Goal: Information Seeking & Learning: Learn about a topic

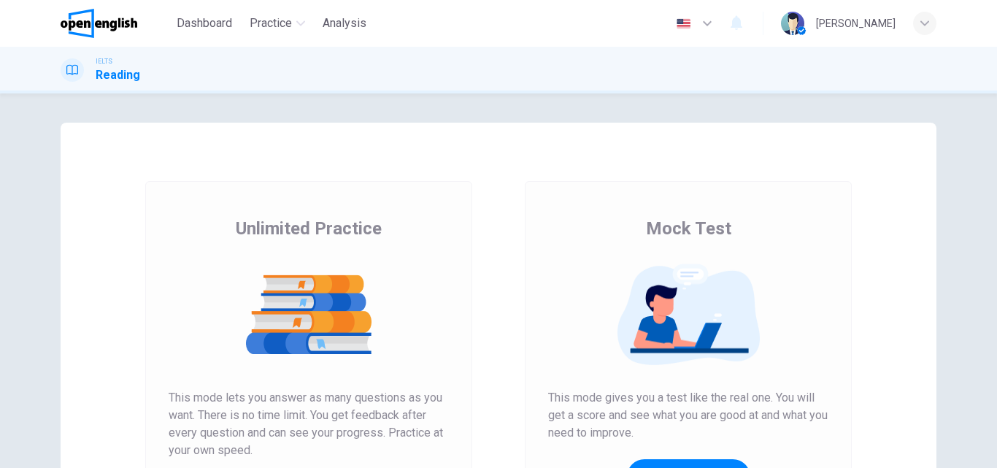
scroll to position [219, 0]
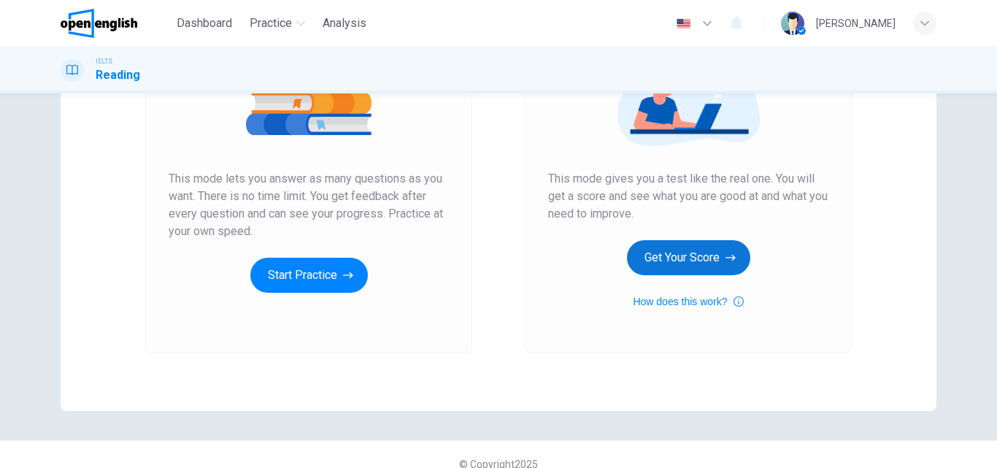
click at [654, 256] on button "Get Your Score" at bounding box center [688, 257] width 123 height 35
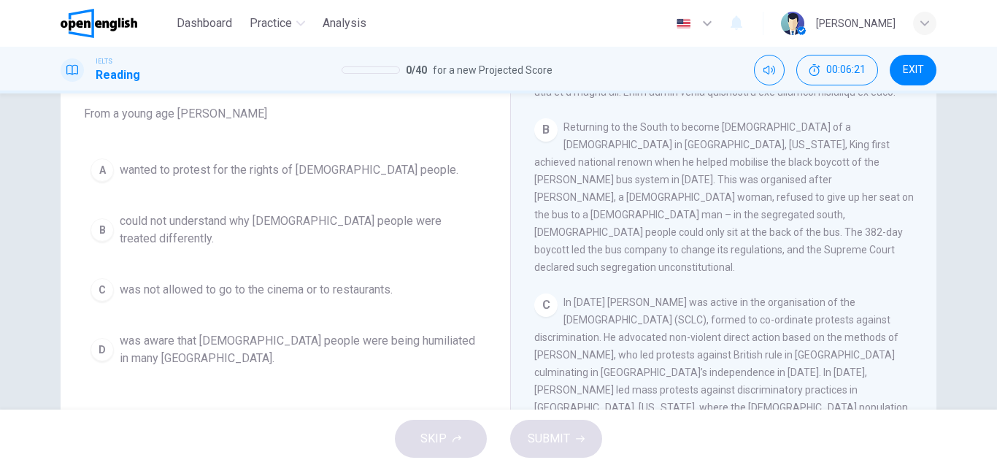
scroll to position [146, 0]
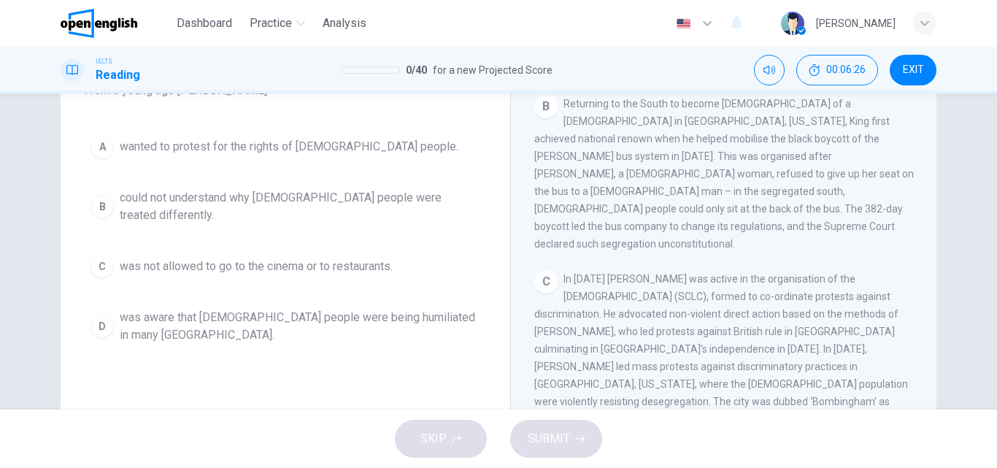
click at [182, 201] on span "could not understand why [DEMOGRAPHIC_DATA] people were treated differently." at bounding box center [300, 206] width 361 height 35
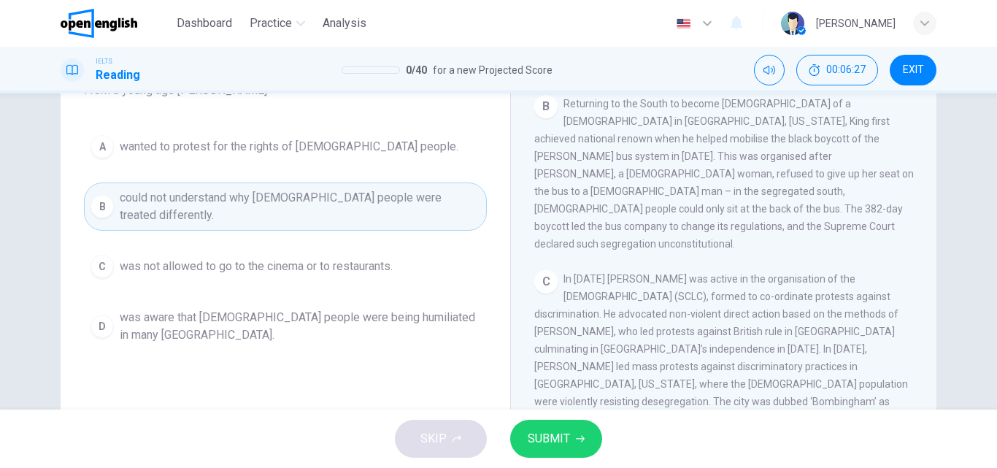
click at [563, 432] on span "SUBMIT" at bounding box center [549, 439] width 42 height 20
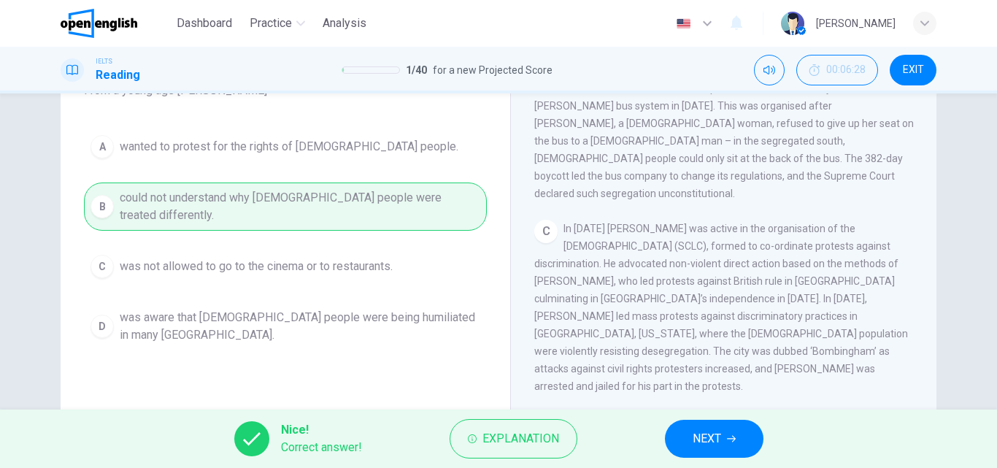
scroll to position [572, 0]
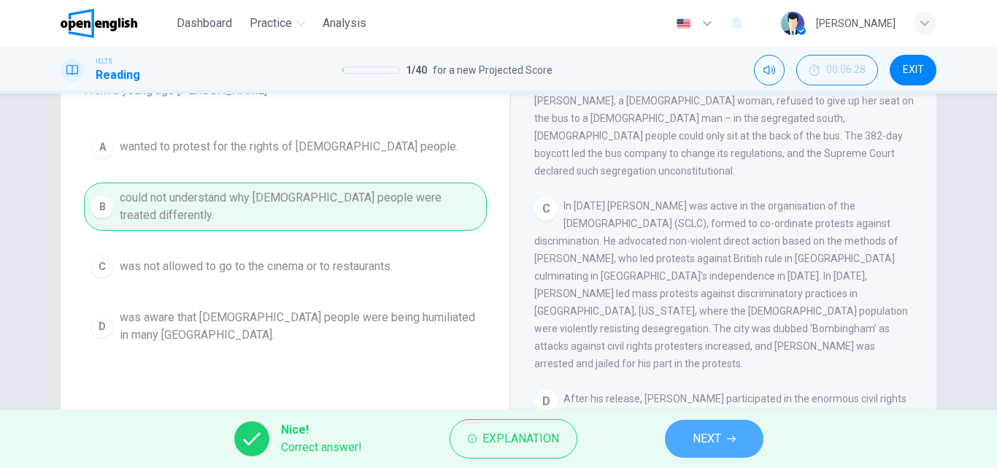
click at [698, 434] on span "NEXT" at bounding box center [707, 439] width 28 height 20
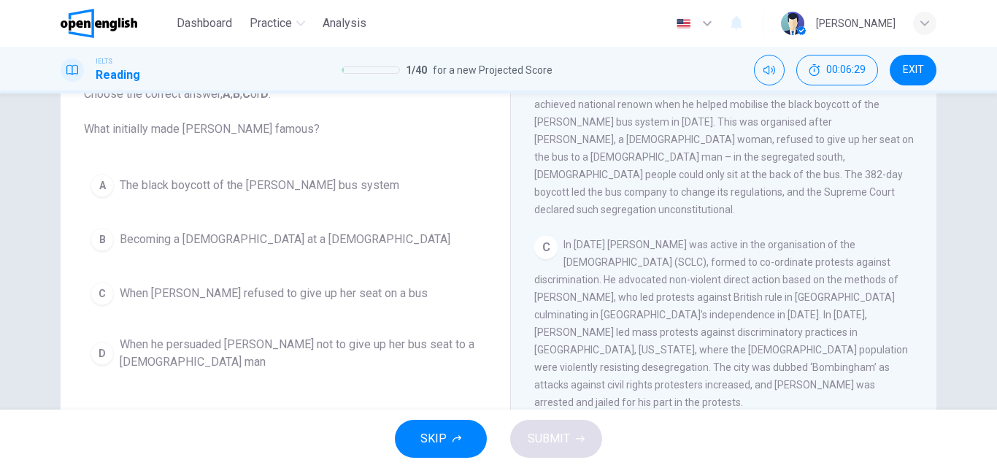
scroll to position [73, 0]
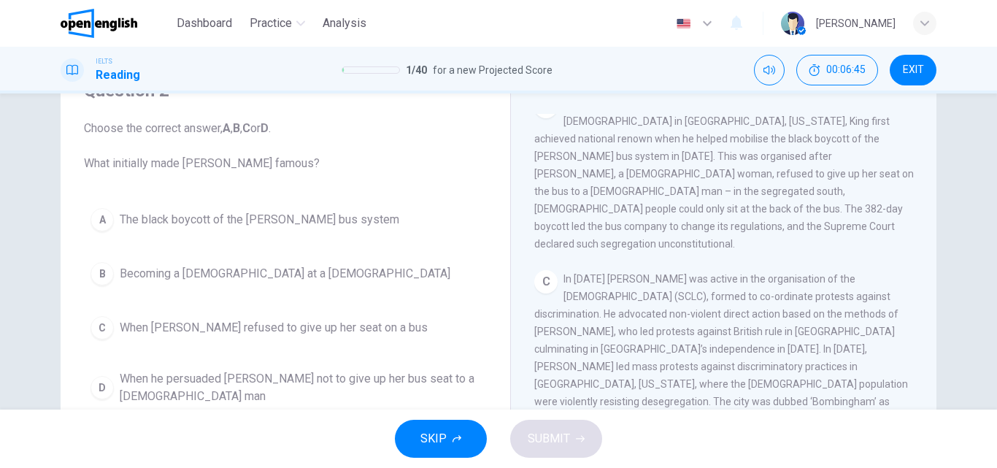
click at [299, 273] on span "Becoming a [DEMOGRAPHIC_DATA] at a [DEMOGRAPHIC_DATA]" at bounding box center [285, 274] width 331 height 18
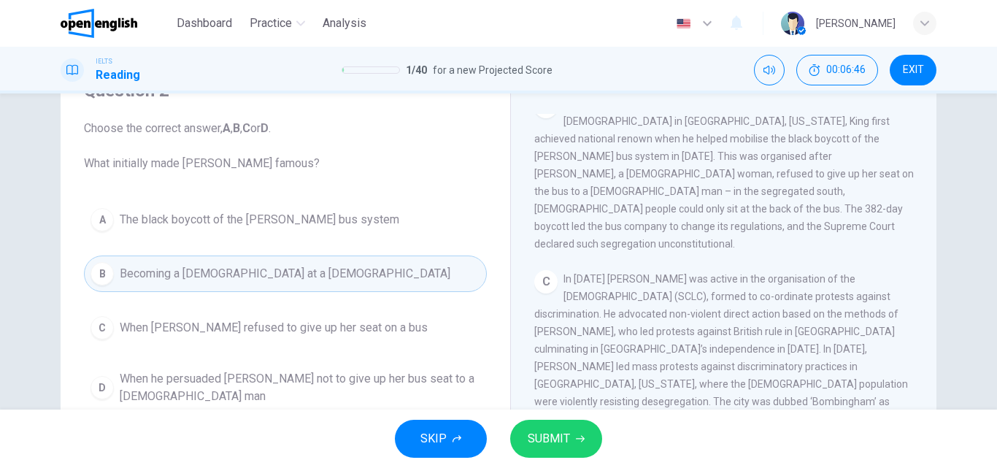
click at [558, 438] on span "SUBMIT" at bounding box center [549, 439] width 42 height 20
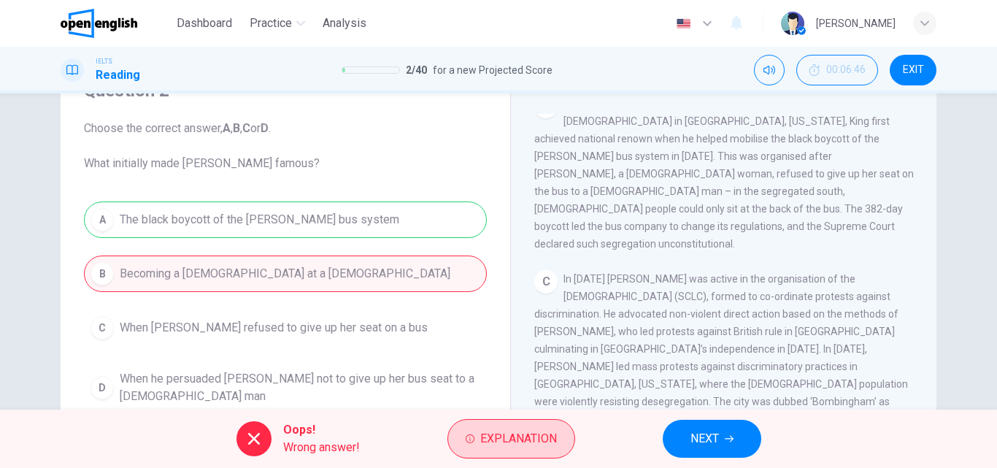
click at [496, 429] on span "Explanation" at bounding box center [518, 439] width 77 height 20
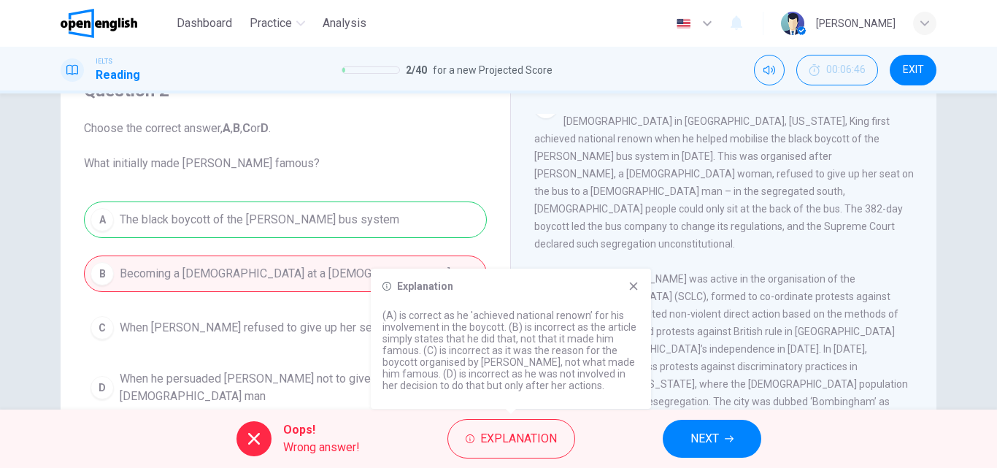
click at [694, 442] on span "NEXT" at bounding box center [705, 439] width 28 height 20
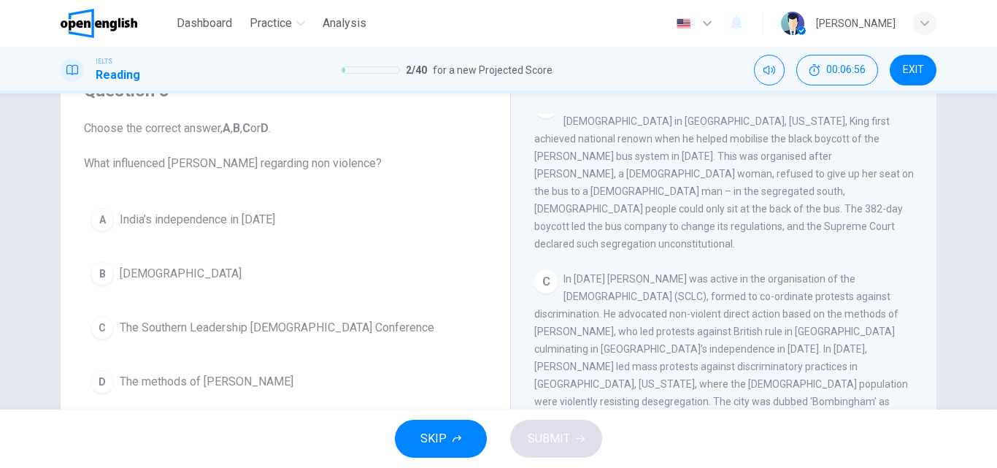
click at [194, 381] on span "The methods of [PERSON_NAME]" at bounding box center [207, 382] width 174 height 18
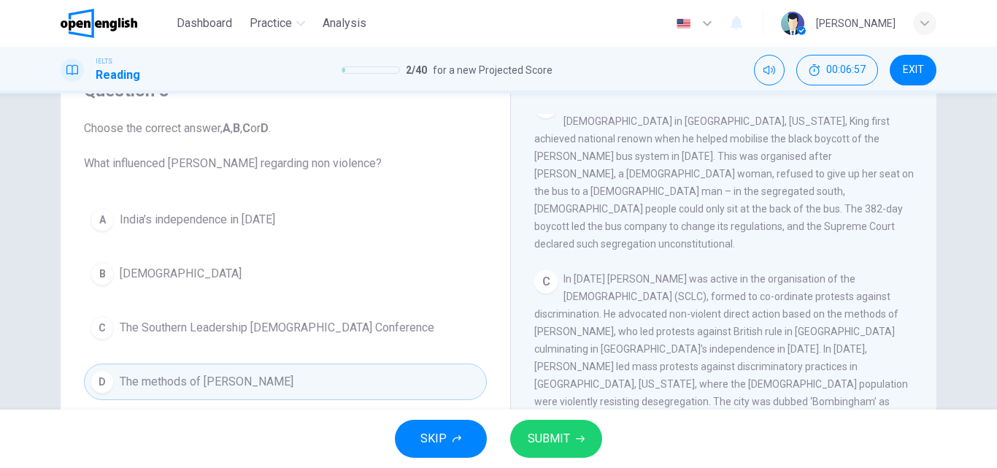
click at [553, 434] on span "SUBMIT" at bounding box center [549, 439] width 42 height 20
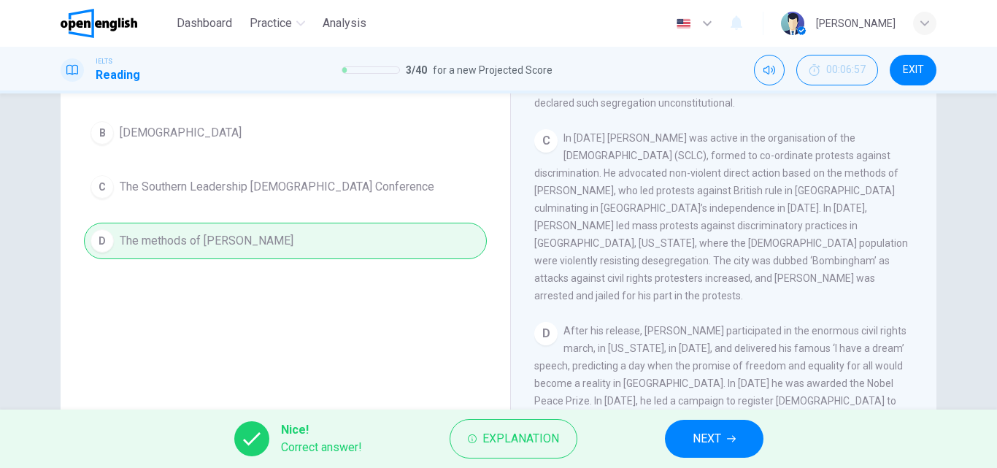
scroll to position [219, 0]
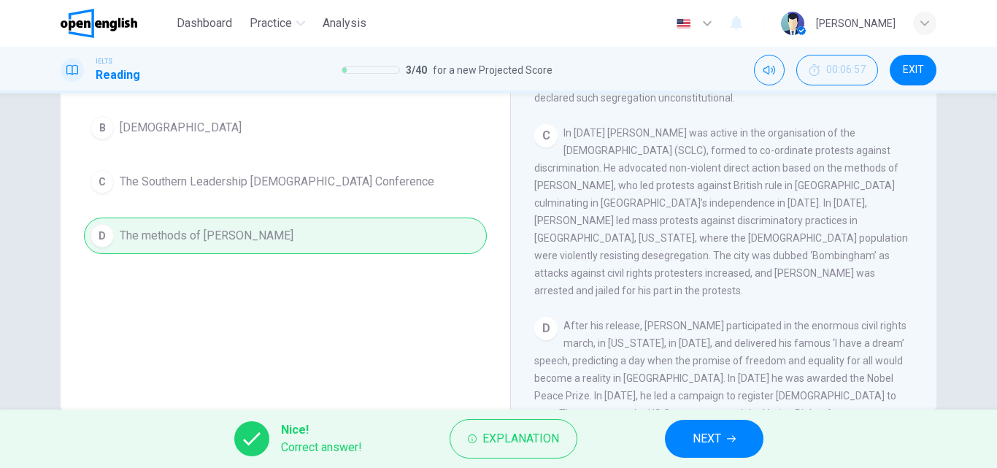
click at [704, 439] on span "NEXT" at bounding box center [707, 439] width 28 height 20
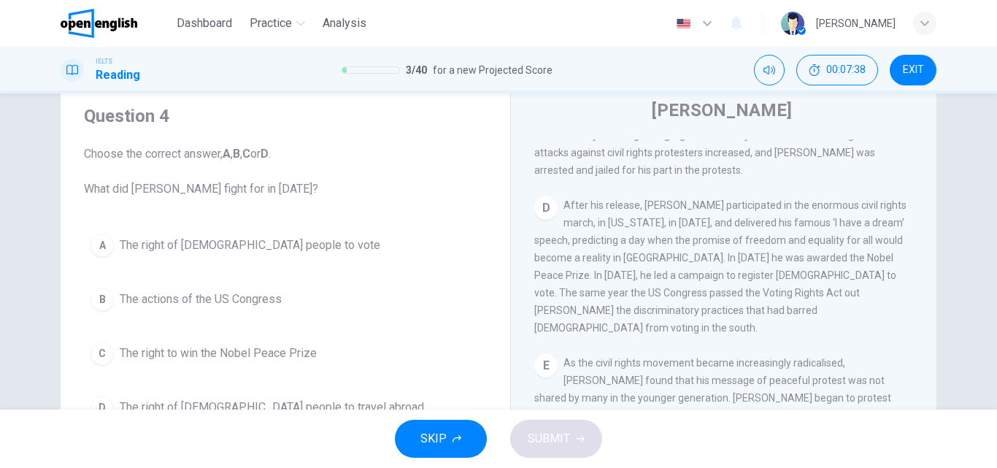
scroll to position [73, 0]
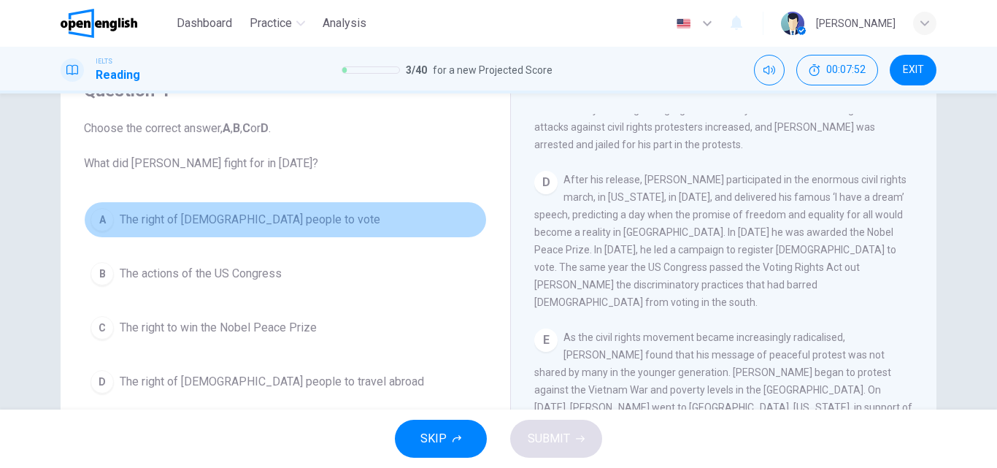
click at [270, 218] on span "The right of [DEMOGRAPHIC_DATA] people to vote" at bounding box center [250, 220] width 261 height 18
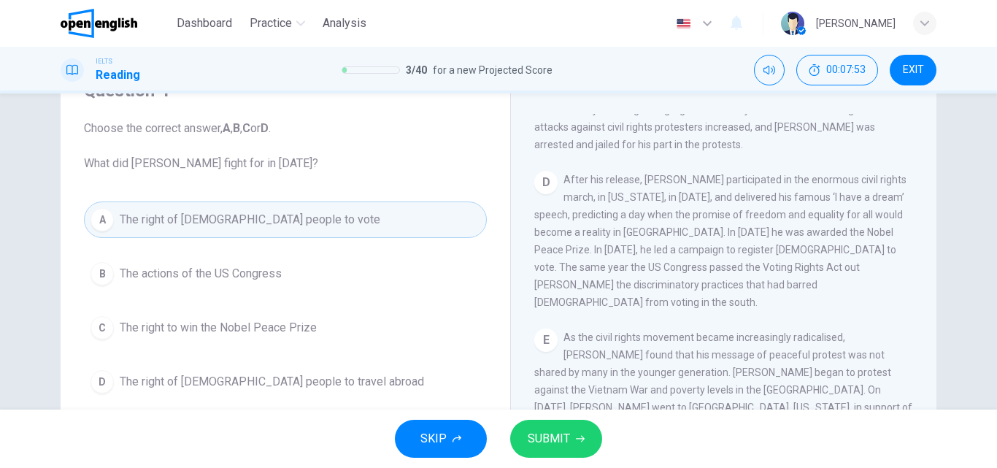
click at [558, 434] on span "SUBMIT" at bounding box center [549, 439] width 42 height 20
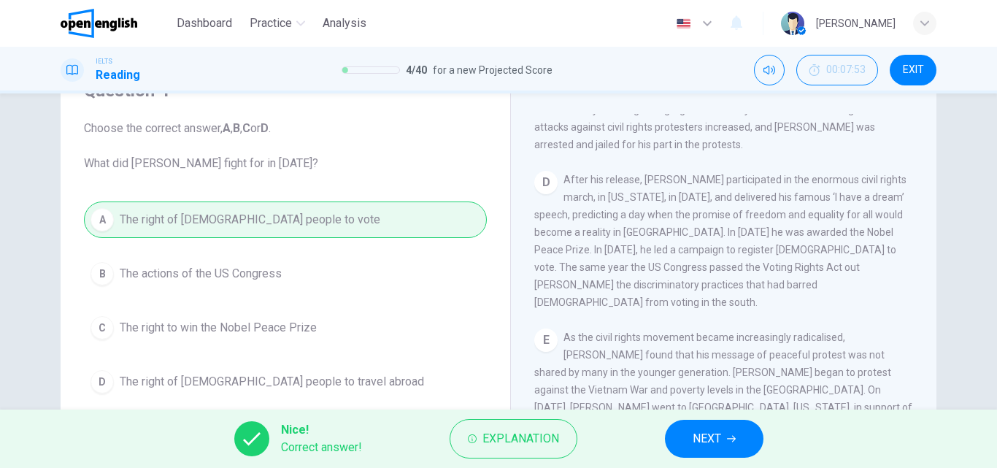
click at [699, 436] on span "NEXT" at bounding box center [707, 439] width 28 height 20
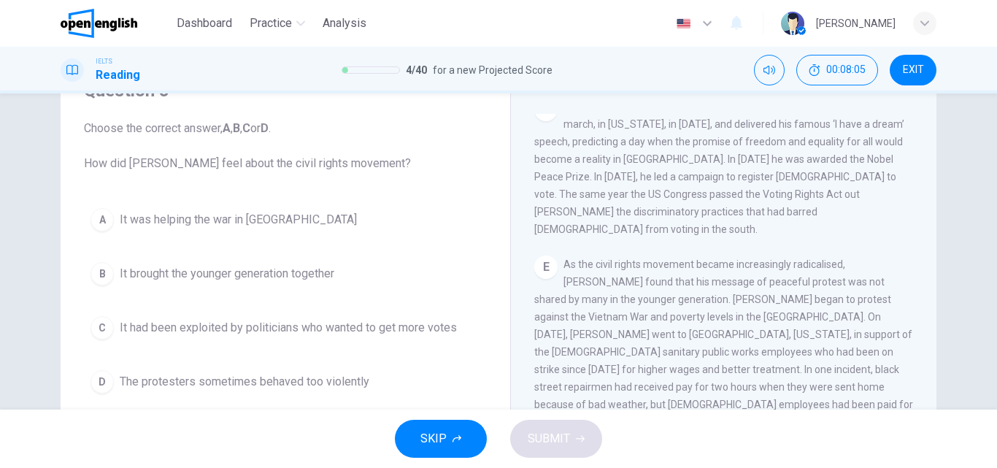
scroll to position [146, 0]
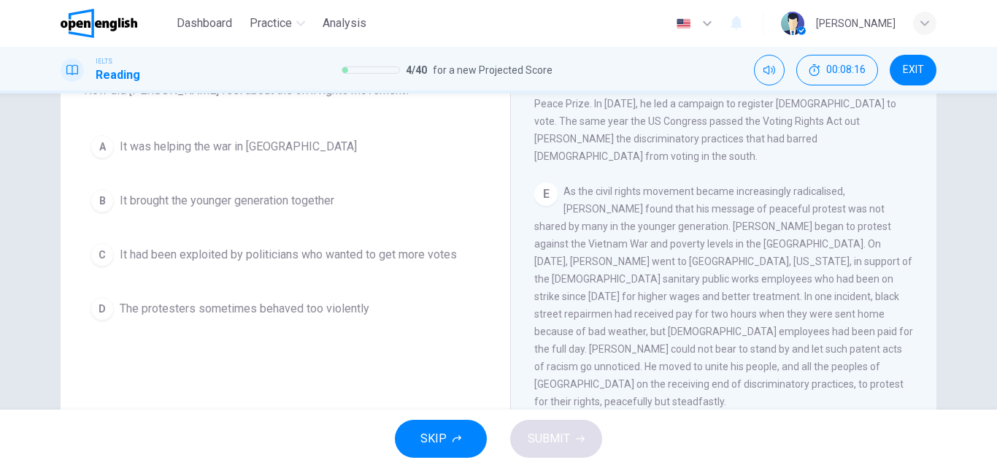
click at [310, 199] on span "It brought the younger generation together" at bounding box center [227, 201] width 215 height 18
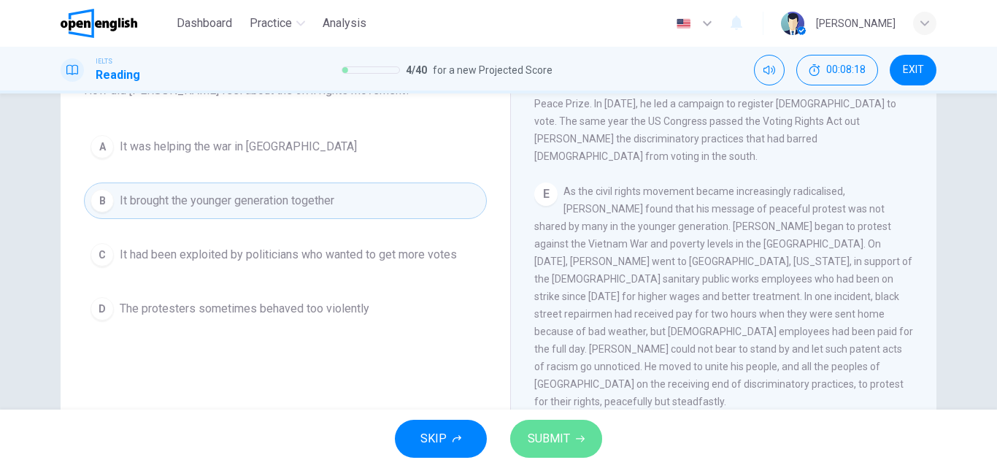
click at [564, 430] on span "SUBMIT" at bounding box center [549, 439] width 42 height 20
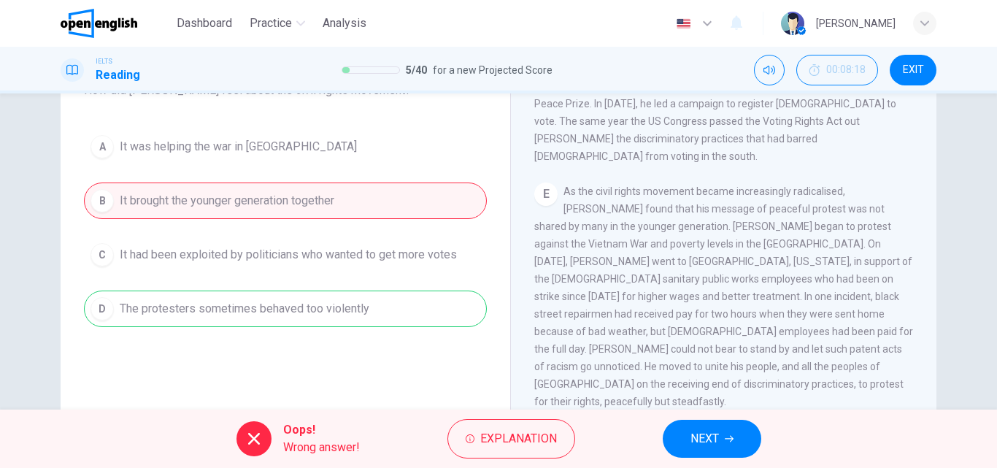
click at [688, 429] on button "NEXT" at bounding box center [712, 439] width 99 height 38
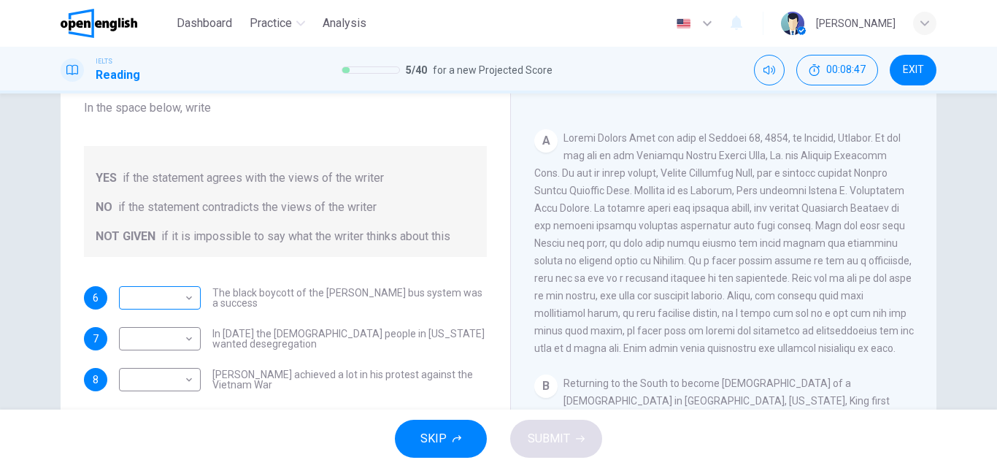
click at [185, 294] on body "This site uses cookies, as explained in our Privacy Policy . If you agree to th…" at bounding box center [498, 234] width 997 height 468
click at [185, 294] on div at bounding box center [498, 234] width 997 height 468
click at [191, 337] on body "This site uses cookies, as explained in our Privacy Policy . If you agree to th…" at bounding box center [498, 234] width 997 height 468
click at [155, 385] on li "NO" at bounding box center [156, 385] width 82 height 23
type input "**"
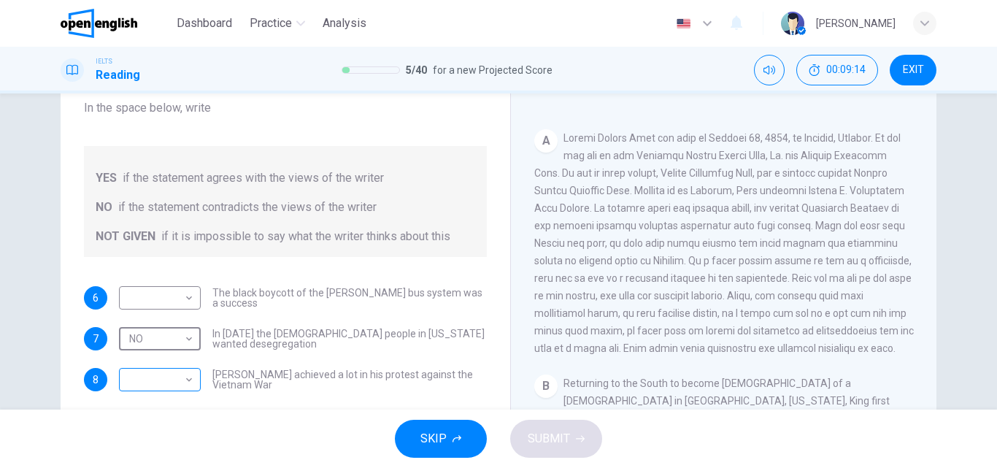
click at [184, 383] on body "This site uses cookies, as explained in our Privacy Policy . If you agree to th…" at bounding box center [498, 234] width 997 height 468
click at [161, 437] on li "NOT GIVEN" at bounding box center [156, 444] width 82 height 23
type input "*********"
click at [183, 295] on body "This site uses cookies, as explained in our Privacy Policy . If you agree to th…" at bounding box center [498, 234] width 997 height 468
drag, startPoint x: 150, startPoint y: 319, endPoint x: 164, endPoint y: 326, distance: 14.7
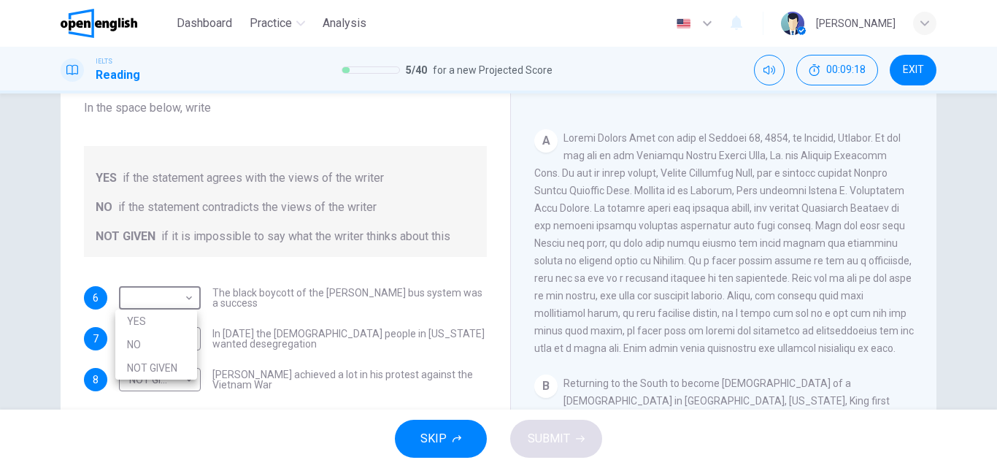
click at [150, 318] on li "YES" at bounding box center [156, 321] width 82 height 23
type input "***"
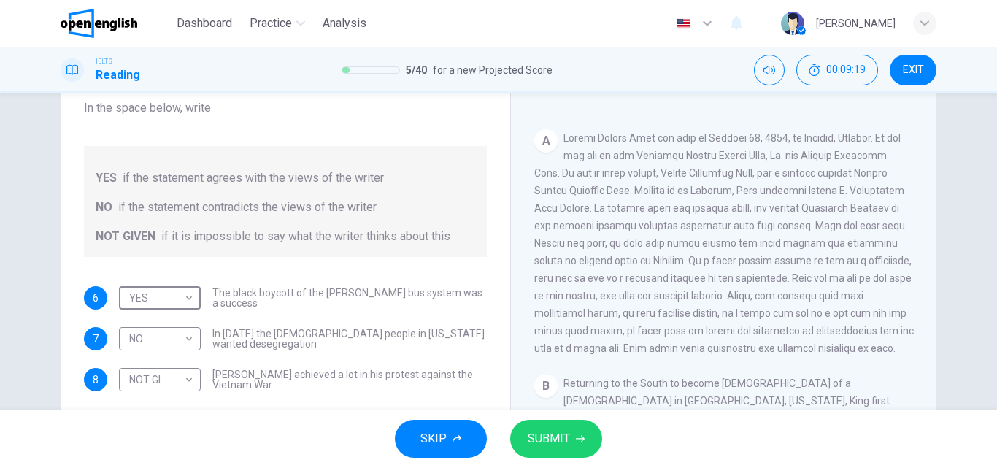
click at [550, 437] on span "SUBMIT" at bounding box center [549, 439] width 42 height 20
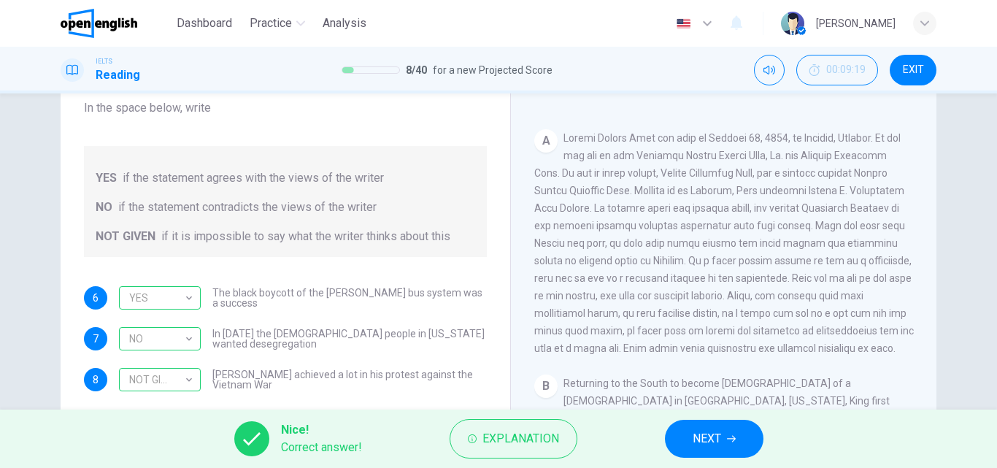
click at [702, 442] on span "NEXT" at bounding box center [707, 439] width 28 height 20
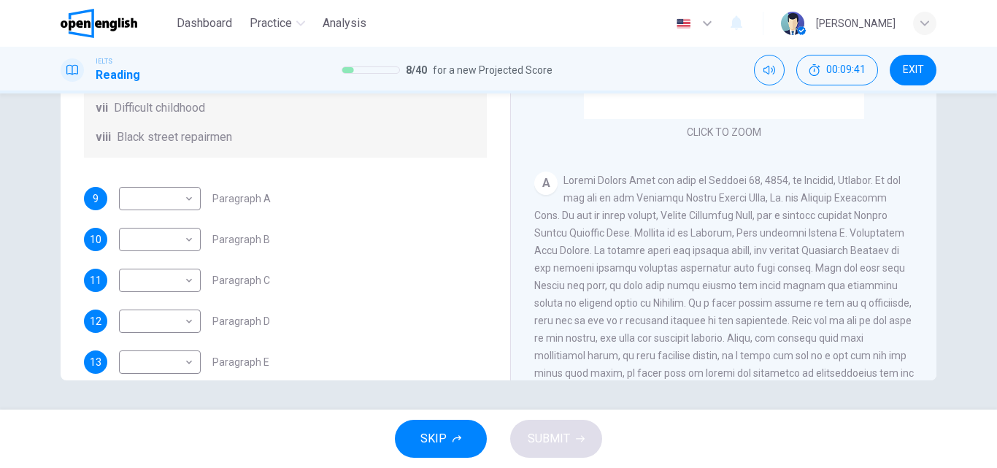
scroll to position [219, 0]
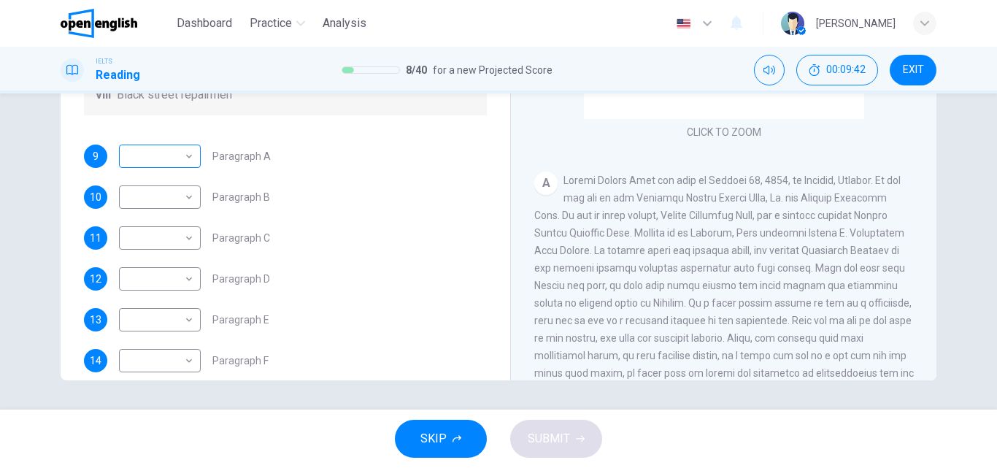
click at [179, 177] on body "This site uses cookies, as explained in our Privacy Policy . If you agree to th…" at bounding box center [498, 234] width 997 height 468
click at [408, 182] on div at bounding box center [498, 234] width 997 height 468
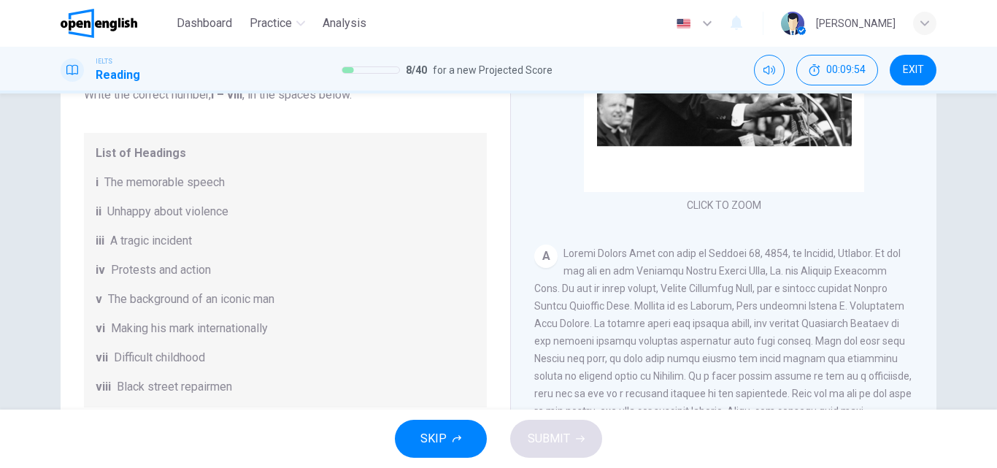
scroll to position [73, 0]
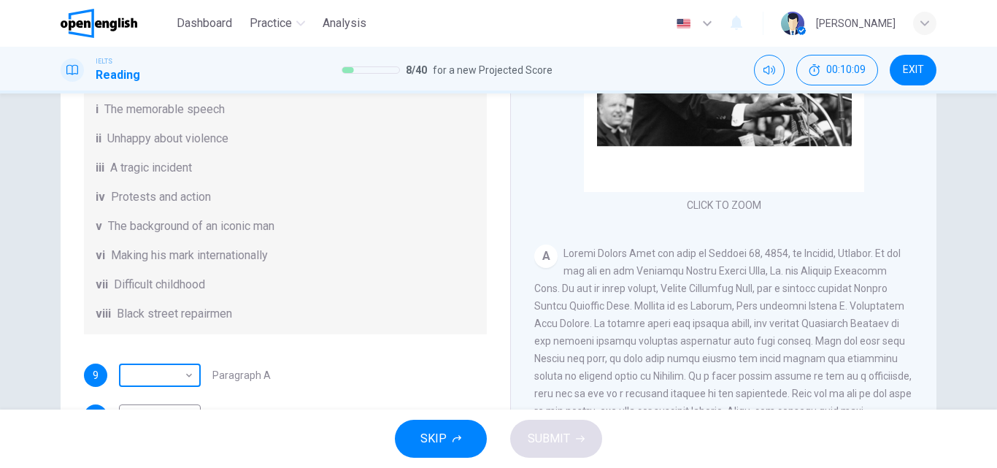
click at [185, 393] on body "This site uses cookies, as explained in our Privacy Policy . If you agree to th…" at bounding box center [498, 234] width 997 height 468
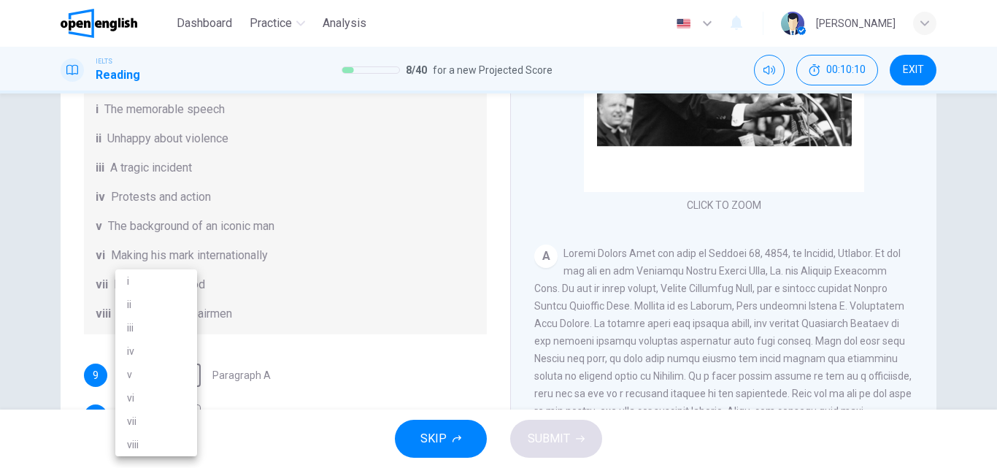
click at [143, 365] on li "v" at bounding box center [156, 374] width 82 height 23
type input "*"
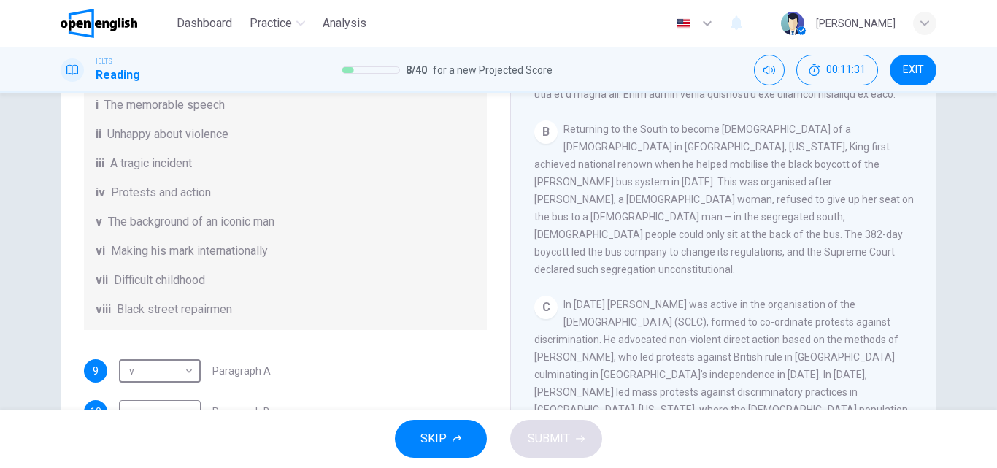
scroll to position [219, 0]
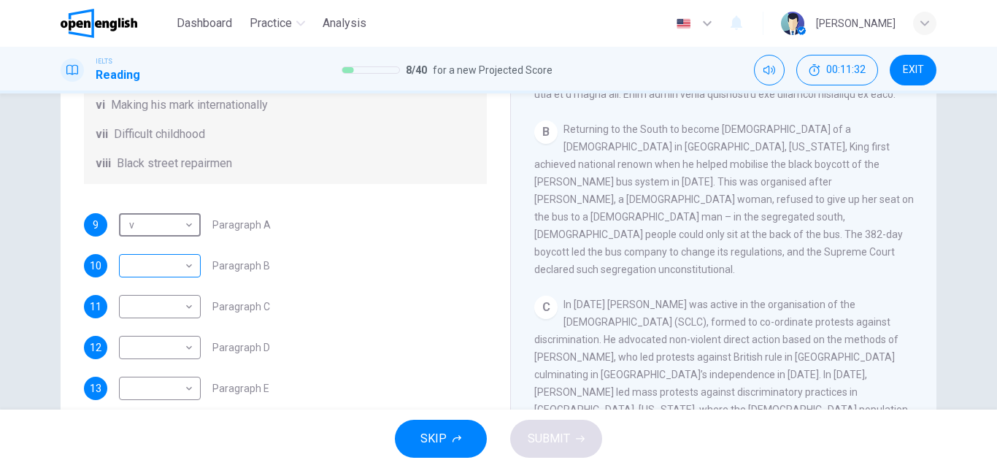
click at [186, 285] on body "This site uses cookies, as explained in our Privacy Policy . If you agree to th…" at bounding box center [498, 234] width 997 height 468
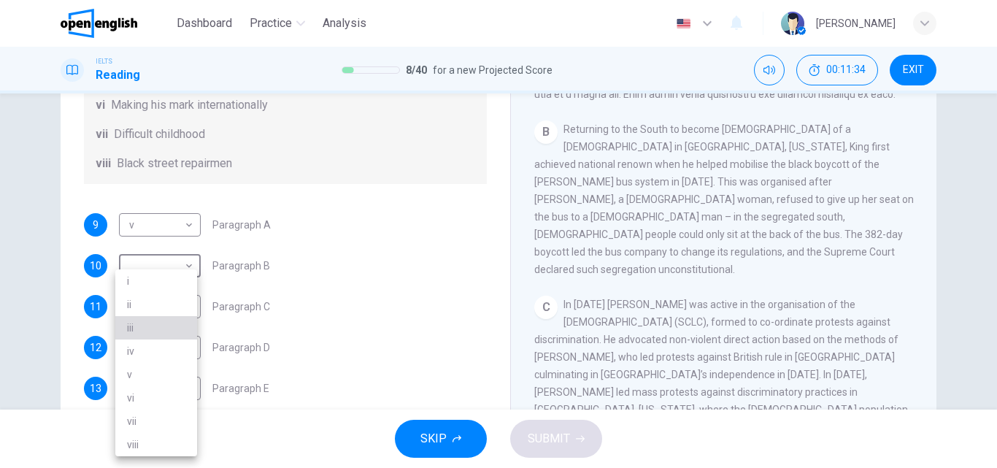
click at [137, 326] on li "iii" at bounding box center [156, 327] width 82 height 23
type input "***"
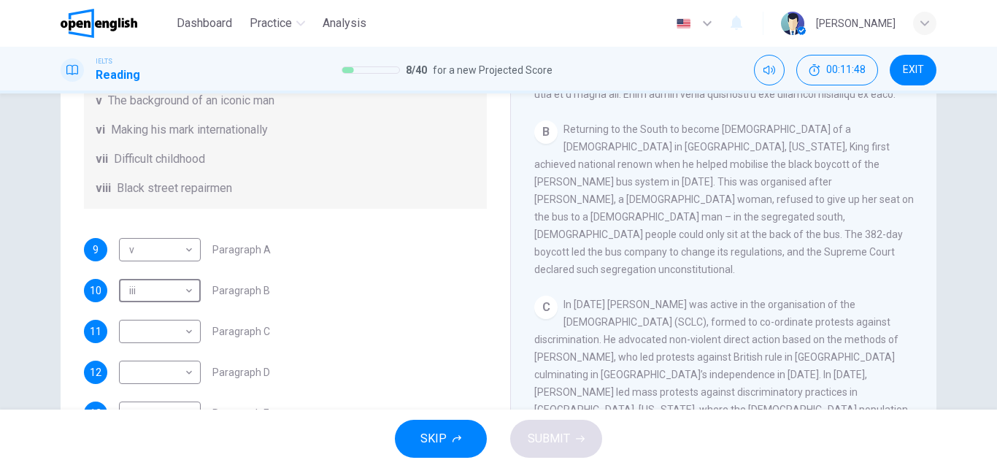
scroll to position [258, 0]
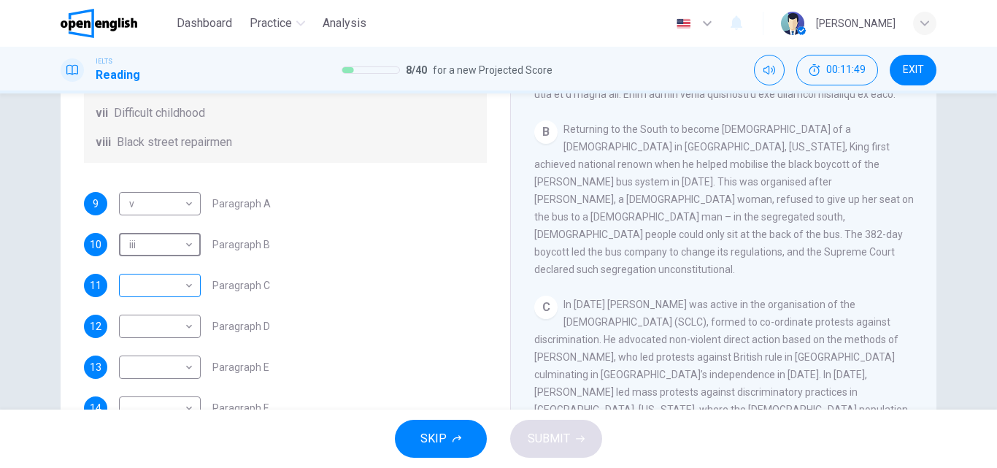
click at [185, 282] on body "This site uses cookies, as explained in our Privacy Policy . If you agree to th…" at bounding box center [498, 234] width 997 height 468
click at [137, 346] on li "iv" at bounding box center [156, 350] width 82 height 23
type input "**"
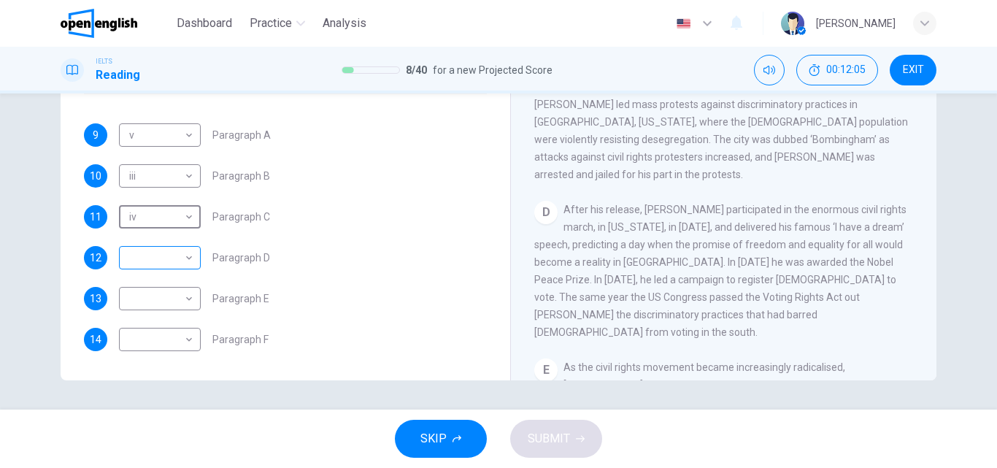
click at [189, 259] on body "This site uses cookies, as explained in our Privacy Policy . If you agree to th…" at bounding box center [498, 234] width 997 height 468
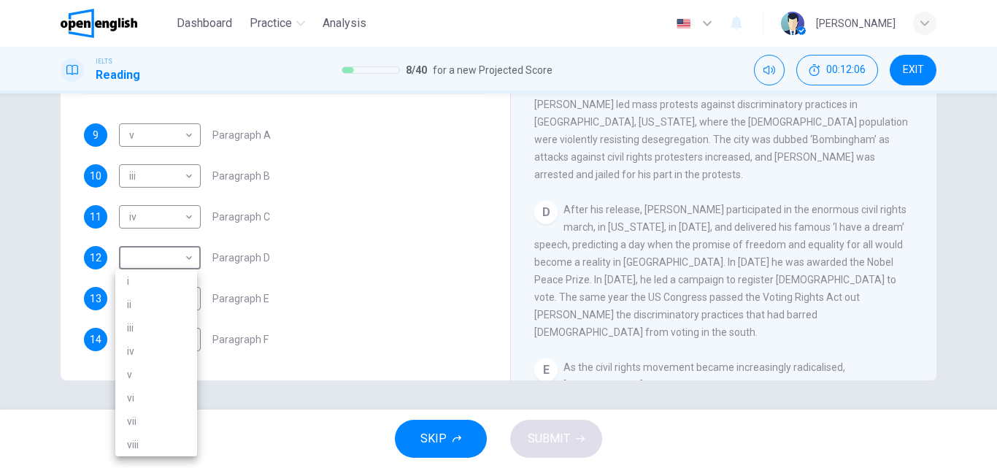
click at [158, 281] on li "i" at bounding box center [156, 280] width 82 height 23
type input "*"
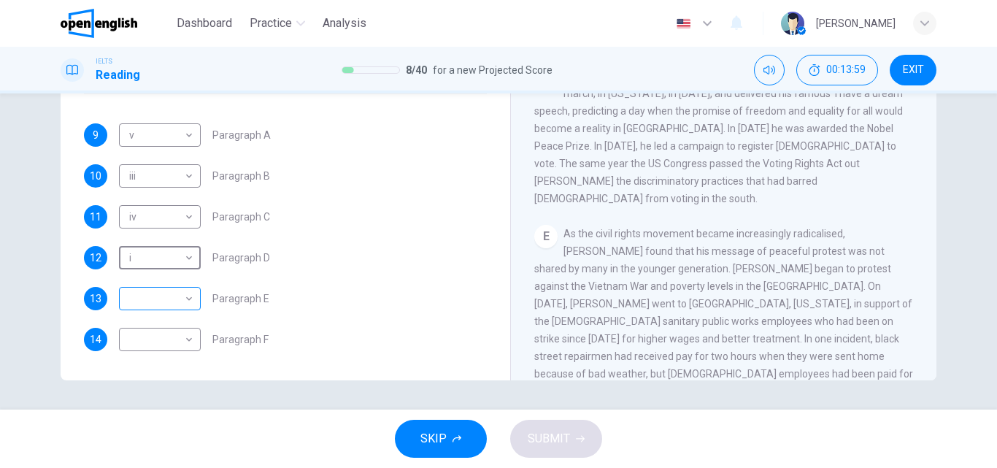
click at [188, 303] on body "This site uses cookies, as explained in our Privacy Policy . If you agree to th…" at bounding box center [498, 234] width 997 height 468
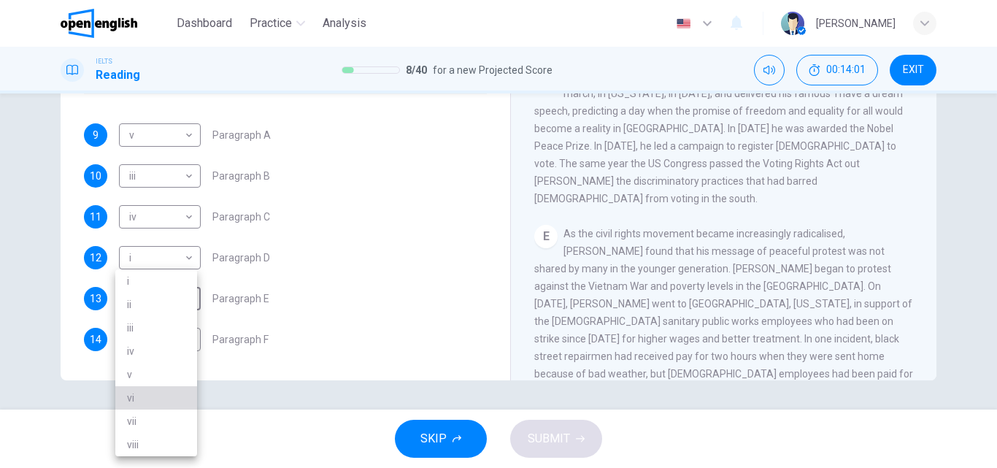
click at [145, 400] on li "vi" at bounding box center [156, 397] width 82 height 23
type input "**"
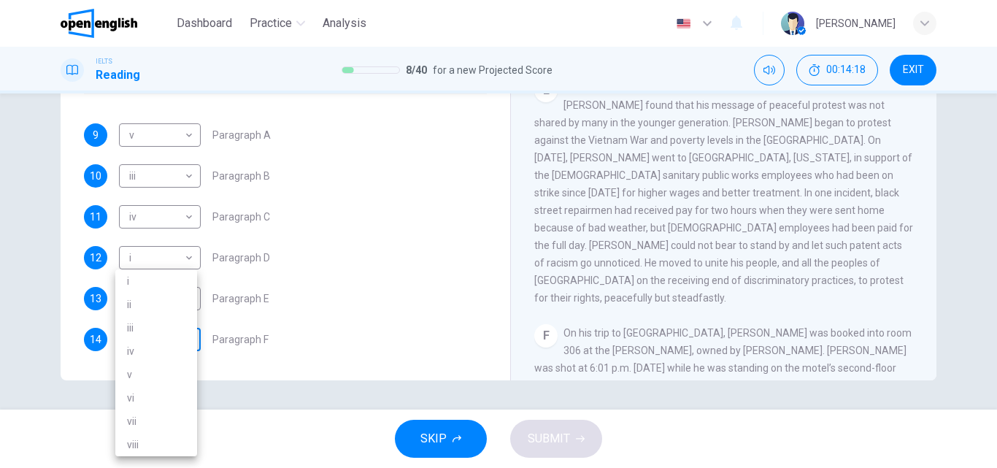
click at [180, 336] on body "This site uses cookies, as explained in our Privacy Policy . If you agree to th…" at bounding box center [498, 234] width 997 height 468
click at [161, 324] on li "iii" at bounding box center [156, 327] width 82 height 23
type input "***"
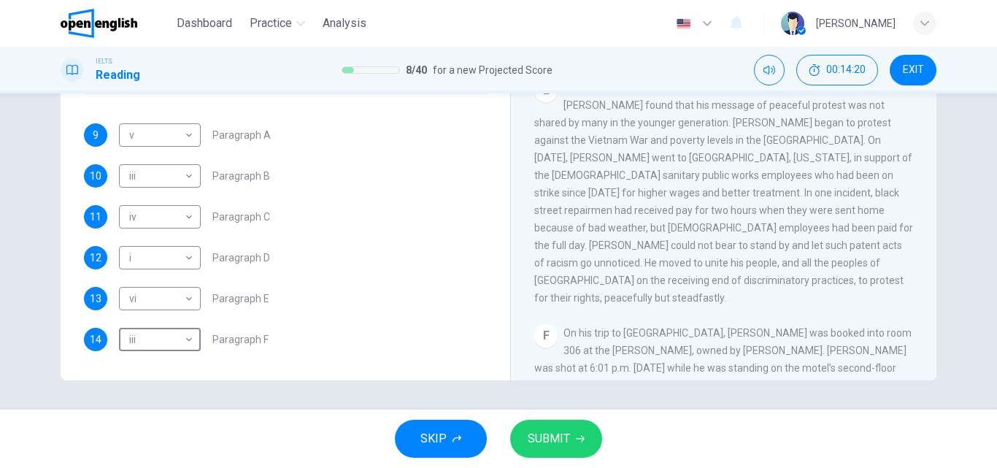
click at [557, 448] on span "SUBMIT" at bounding box center [549, 439] width 42 height 20
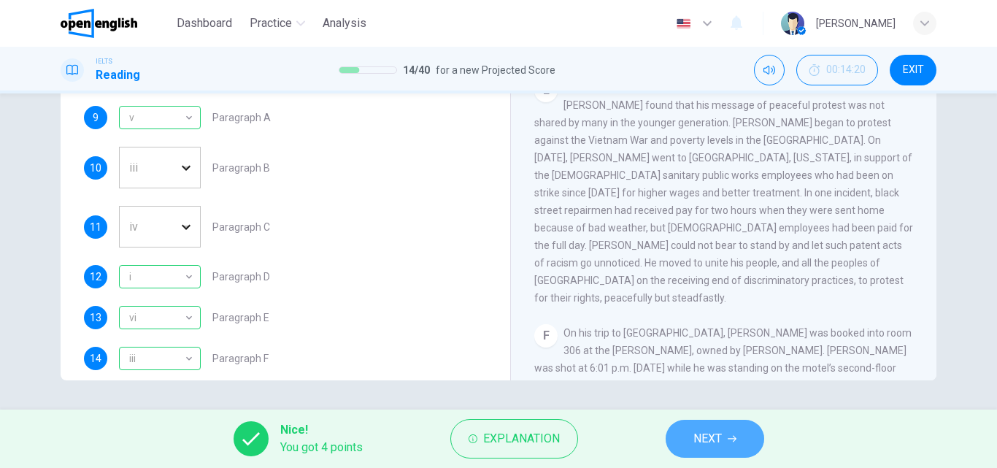
click at [735, 431] on button "NEXT" at bounding box center [715, 439] width 99 height 38
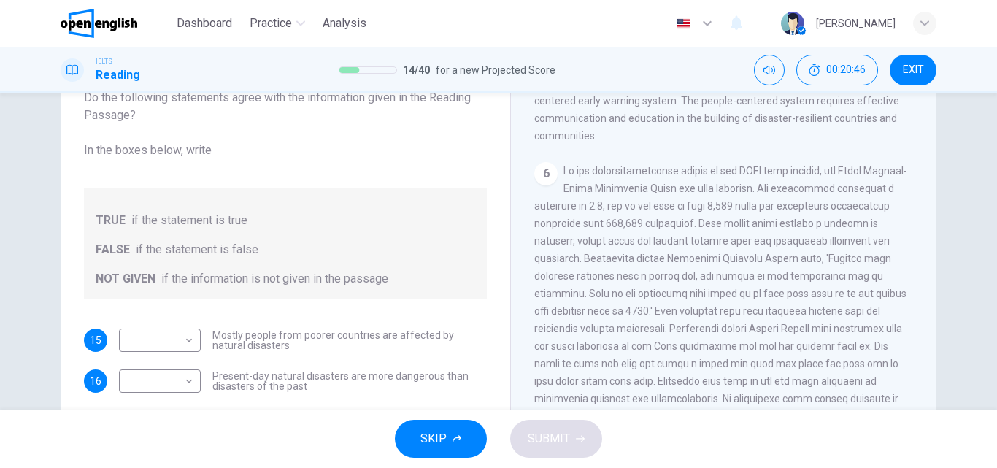
scroll to position [177, 0]
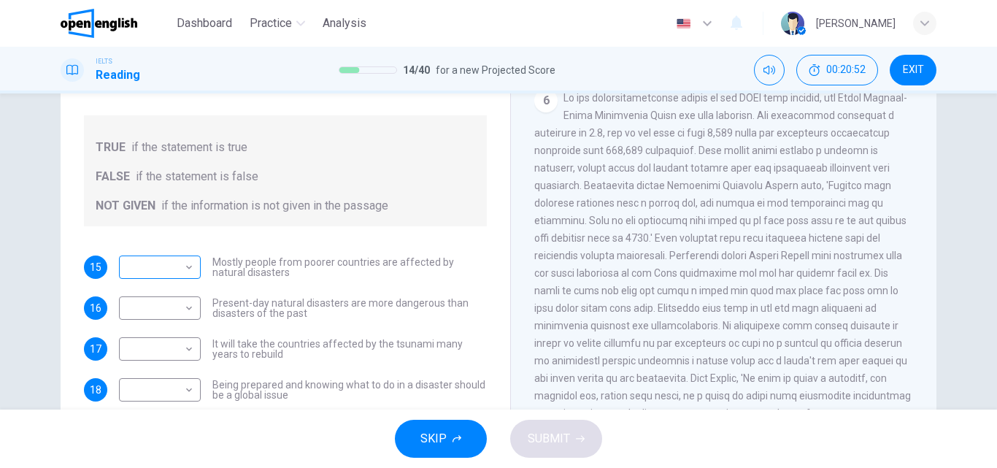
click at [183, 264] on body "This site uses cookies, as explained in our Privacy Policy . If you agree to th…" at bounding box center [498, 234] width 997 height 468
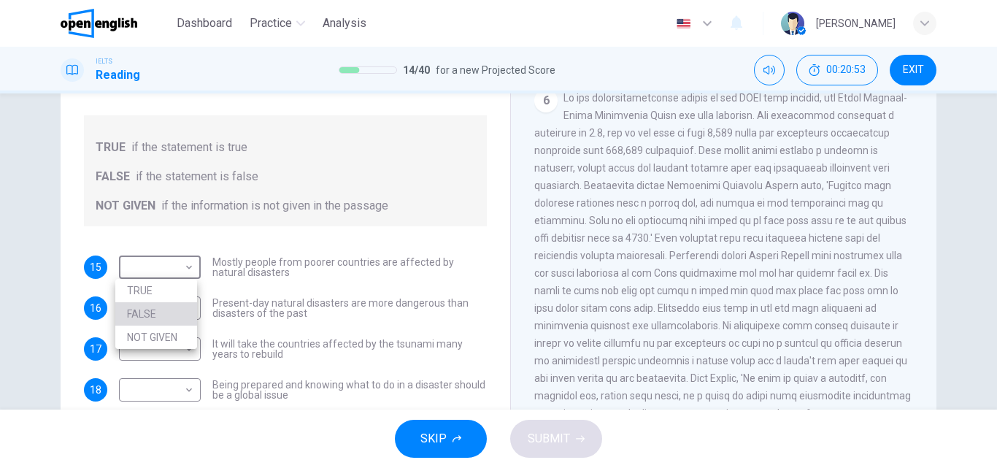
click at [154, 312] on li "FALSE" at bounding box center [156, 313] width 82 height 23
type input "*****"
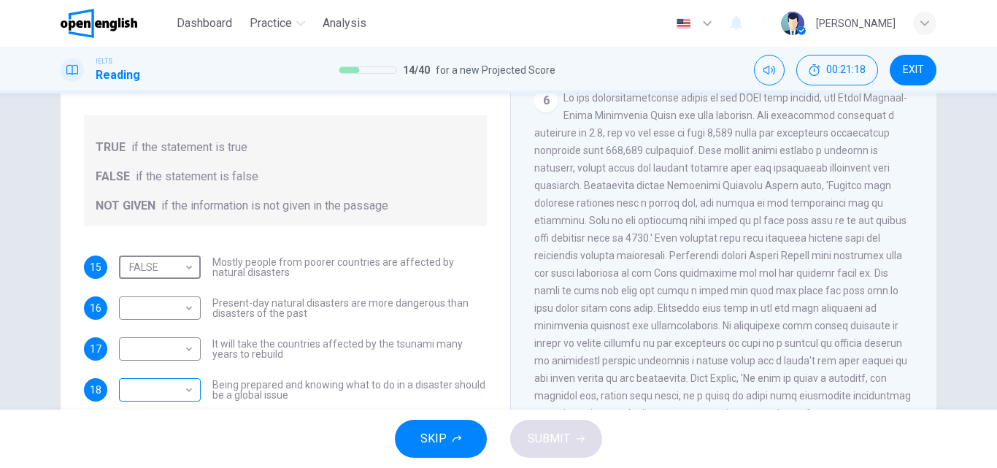
scroll to position [178, 0]
click at [185, 387] on body "This site uses cookies, as explained in our Privacy Policy . If you agree to th…" at bounding box center [498, 234] width 997 height 468
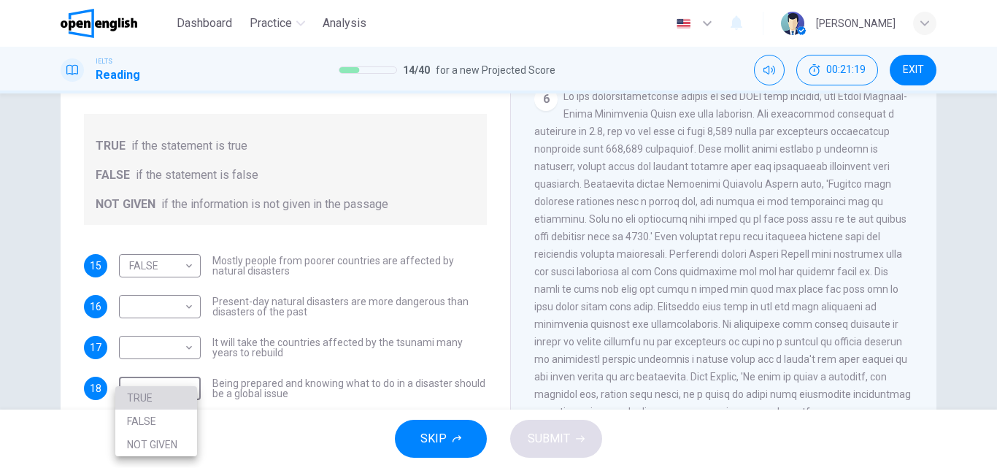
click at [155, 394] on li "TRUE" at bounding box center [156, 397] width 82 height 23
type input "****"
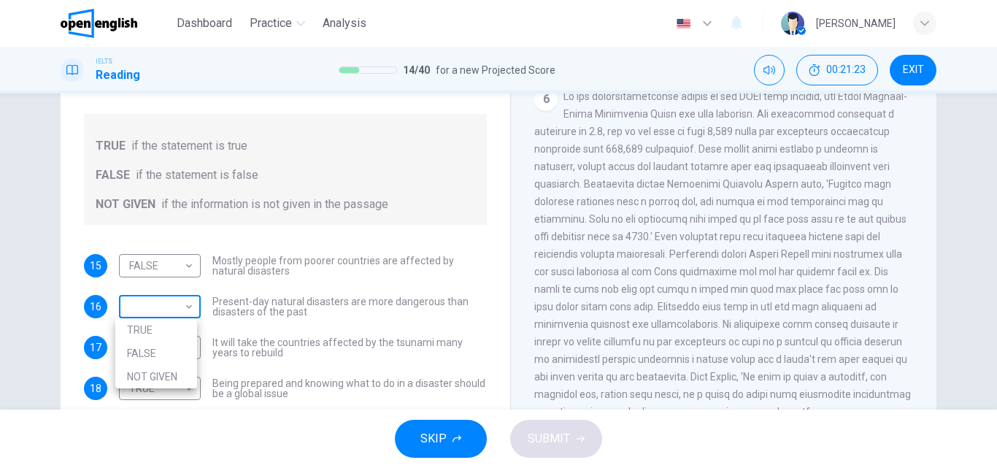
click at [186, 305] on body "This site uses cookies, as explained in our Privacy Policy . If you agree to th…" at bounding box center [498, 234] width 997 height 468
click at [147, 369] on li "NOT GIVEN" at bounding box center [156, 376] width 82 height 23
type input "*********"
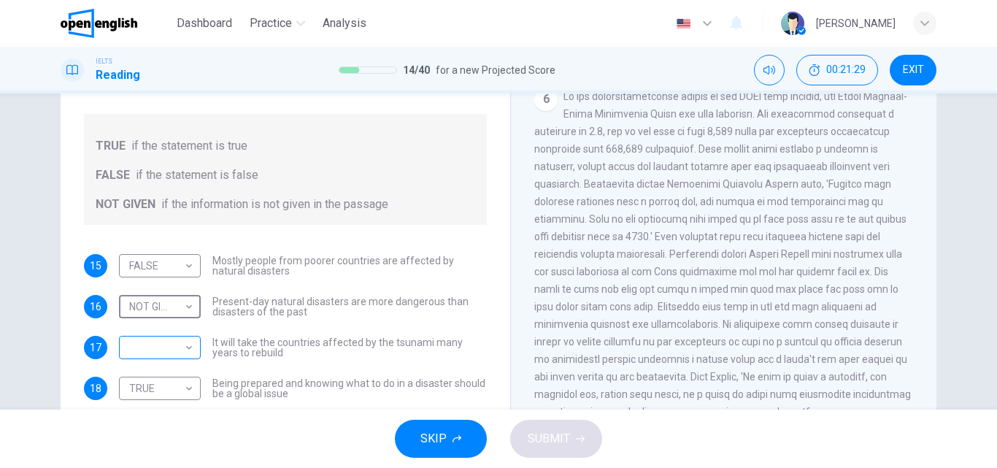
click at [183, 350] on body "This site uses cookies, as explained in our Privacy Policy . If you agree to th…" at bounding box center [498, 234] width 997 height 468
click at [152, 372] on li "TRUE" at bounding box center [156, 370] width 82 height 23
type input "****"
click at [554, 439] on span "SUBMIT" at bounding box center [549, 439] width 42 height 20
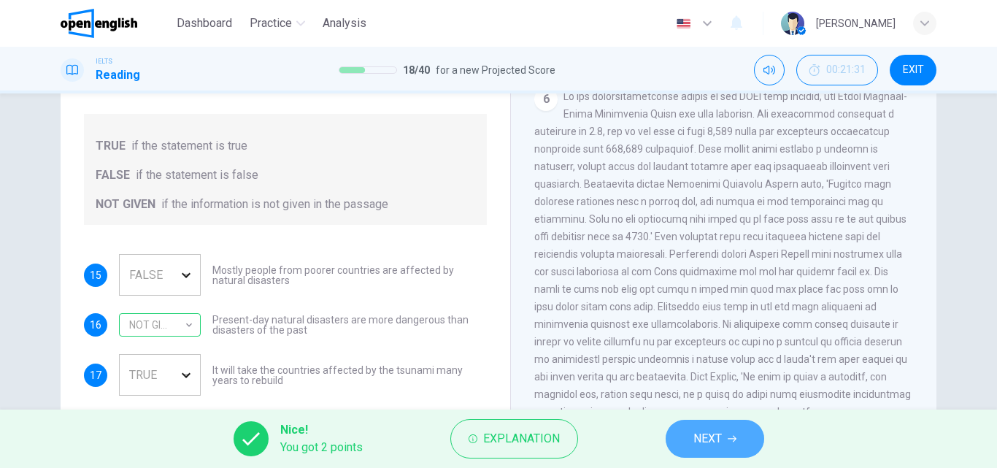
click at [718, 436] on span "NEXT" at bounding box center [708, 439] width 28 height 20
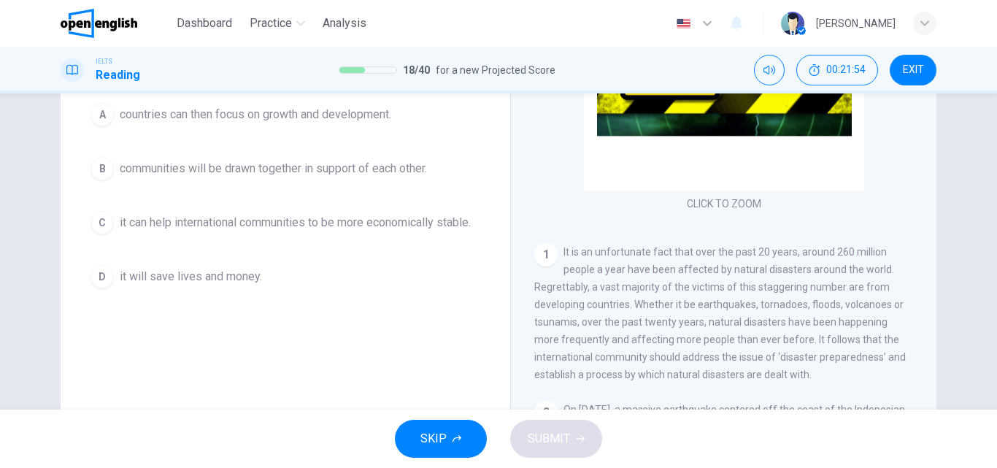
click at [272, 176] on span "communities will be drawn together in support of each other." at bounding box center [273, 169] width 307 height 18
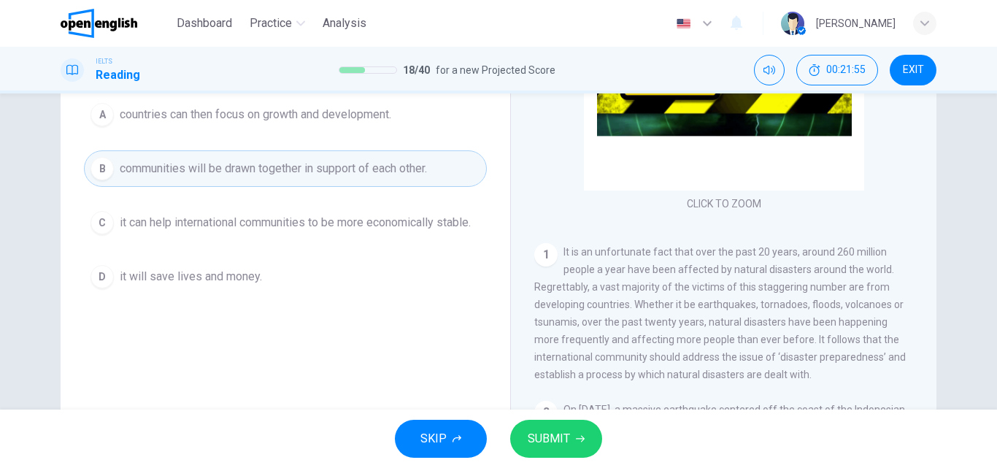
click at [569, 441] on button "SUBMIT" at bounding box center [556, 439] width 92 height 38
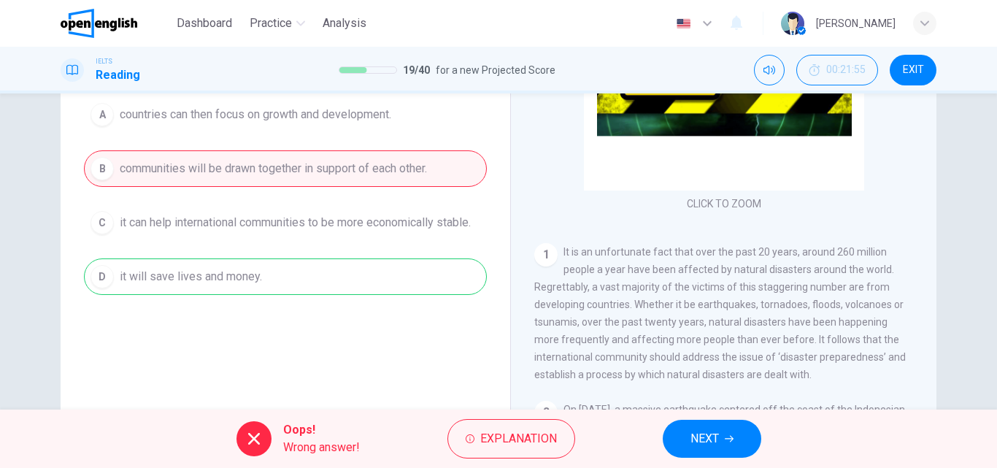
click at [692, 449] on button "NEXT" at bounding box center [712, 439] width 99 height 38
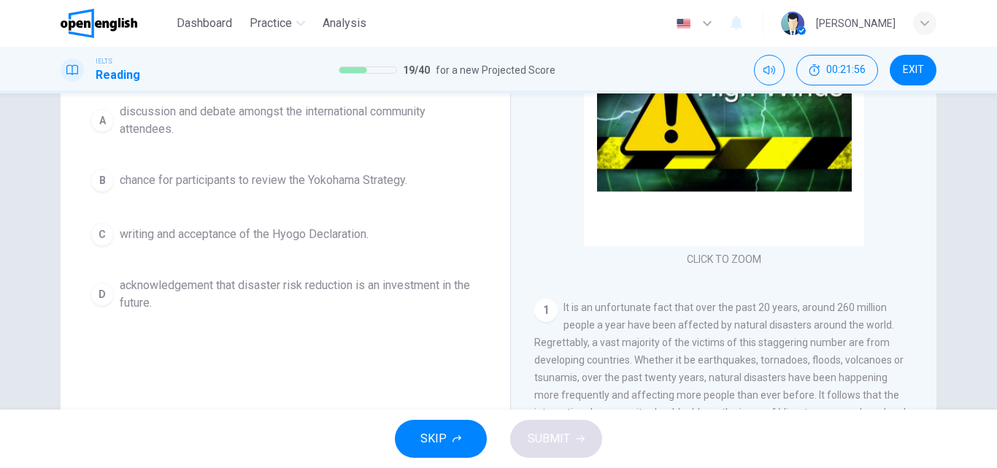
scroll to position [123, 0]
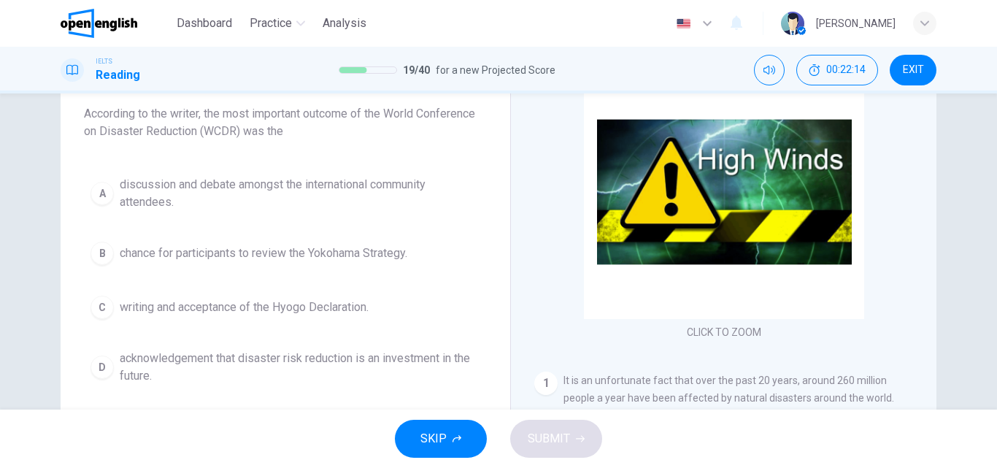
click at [184, 361] on span "acknowledgement that disaster risk reduction is an investment in the future." at bounding box center [300, 367] width 361 height 35
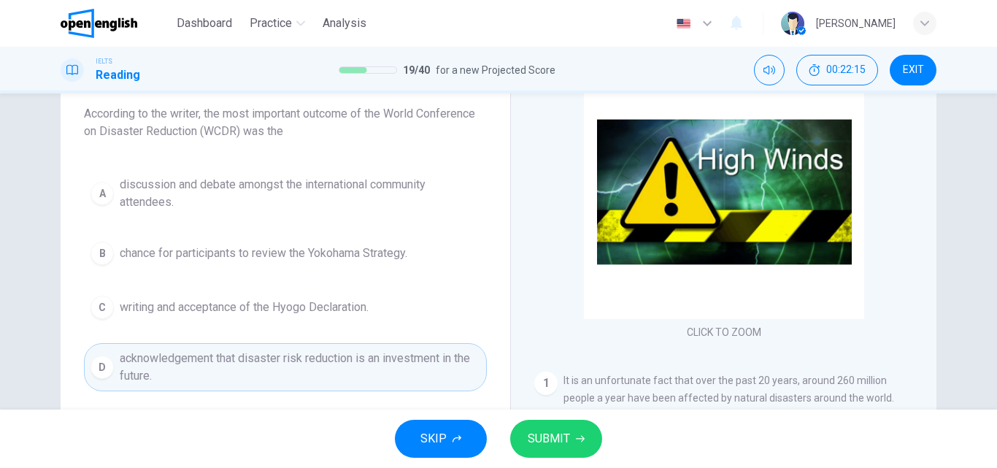
click at [563, 424] on button "SUBMIT" at bounding box center [556, 439] width 92 height 38
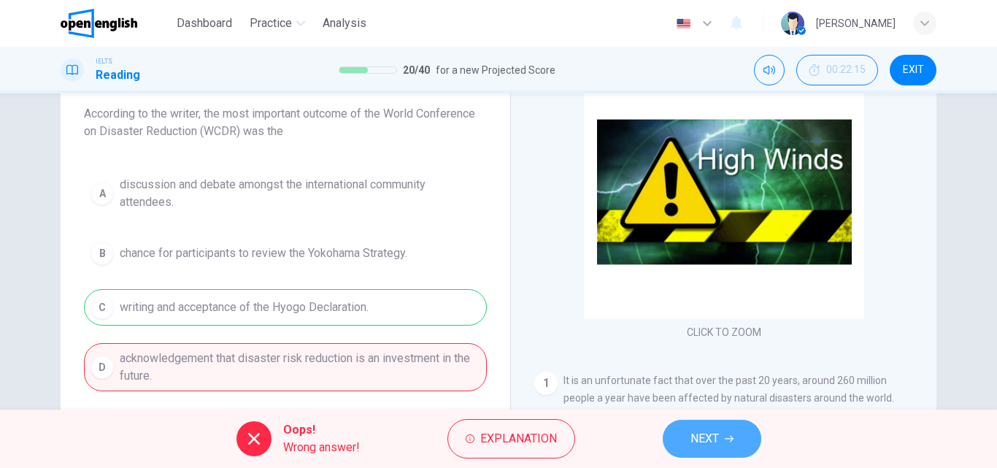
click at [689, 450] on button "NEXT" at bounding box center [712, 439] width 99 height 38
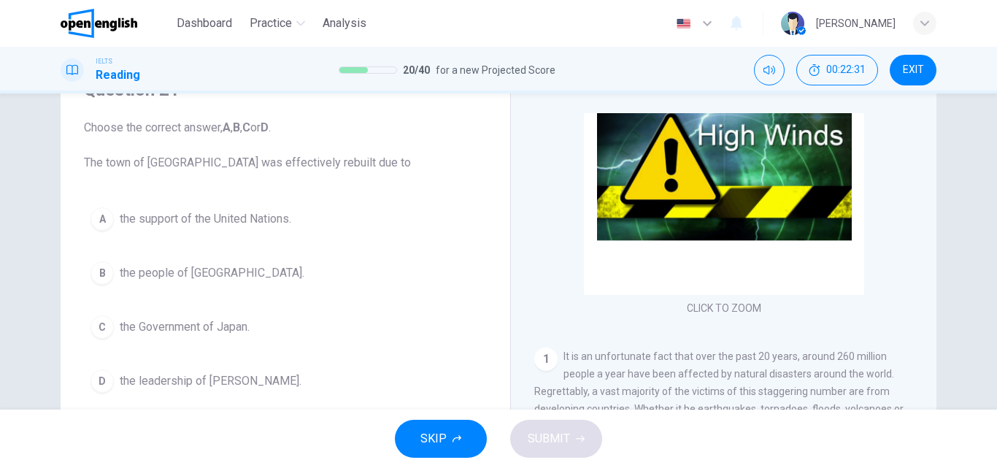
scroll to position [73, 0]
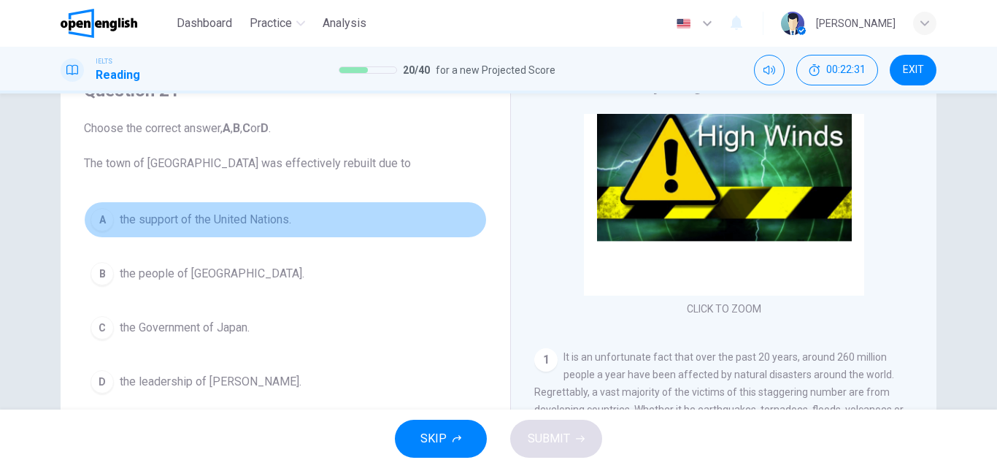
click at [251, 218] on span "the support of the United Nations." at bounding box center [206, 220] width 172 height 18
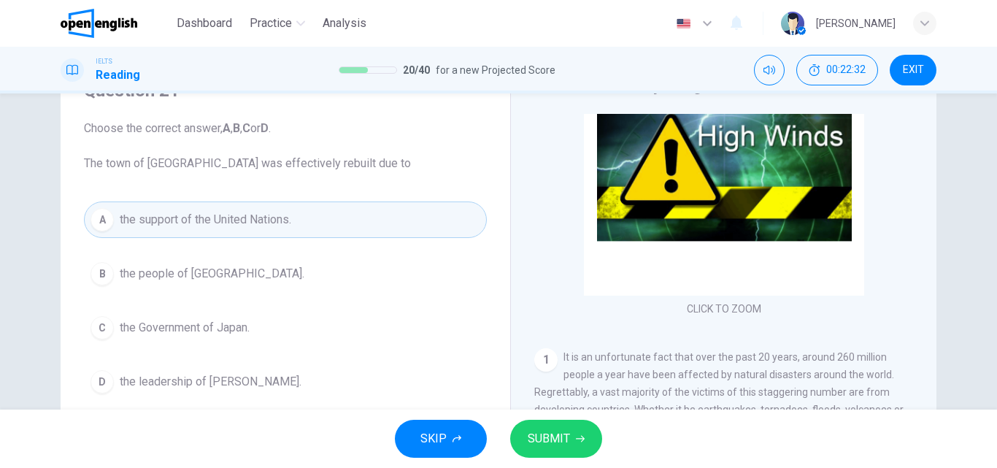
click at [568, 453] on button "SUBMIT" at bounding box center [556, 439] width 92 height 38
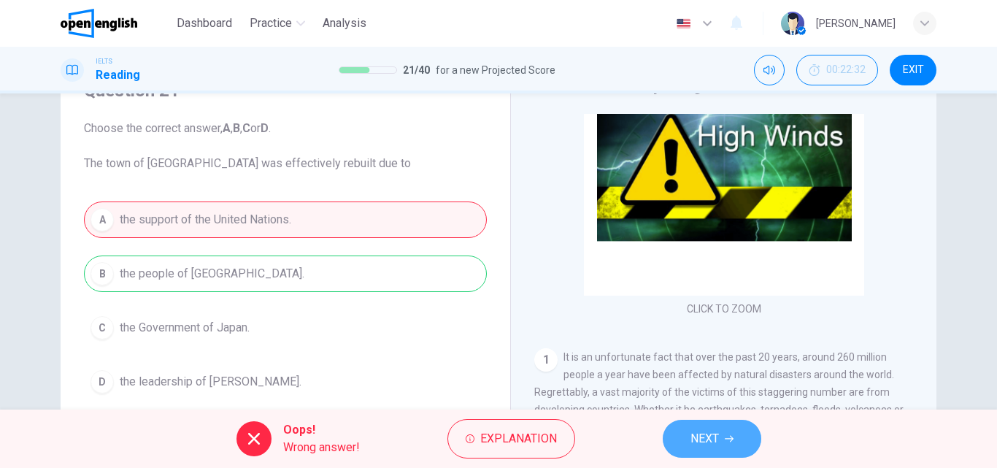
click at [707, 449] on button "NEXT" at bounding box center [712, 439] width 99 height 38
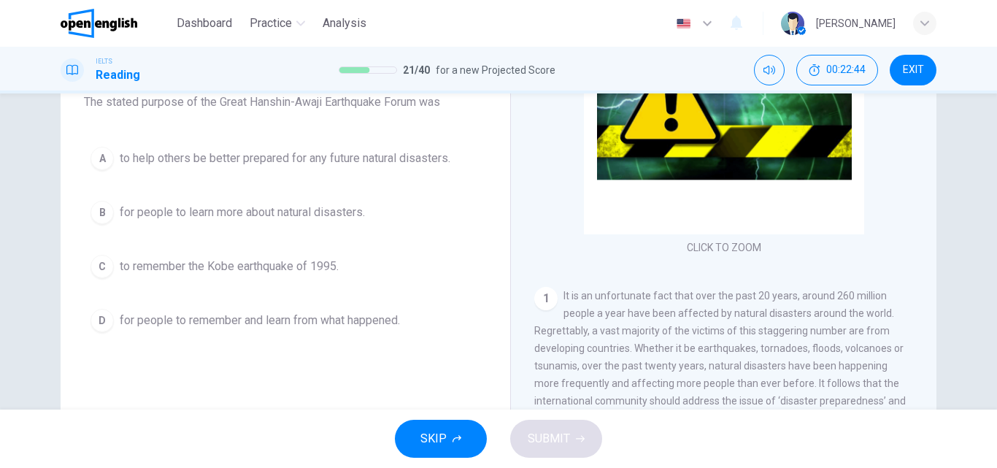
scroll to position [0, 0]
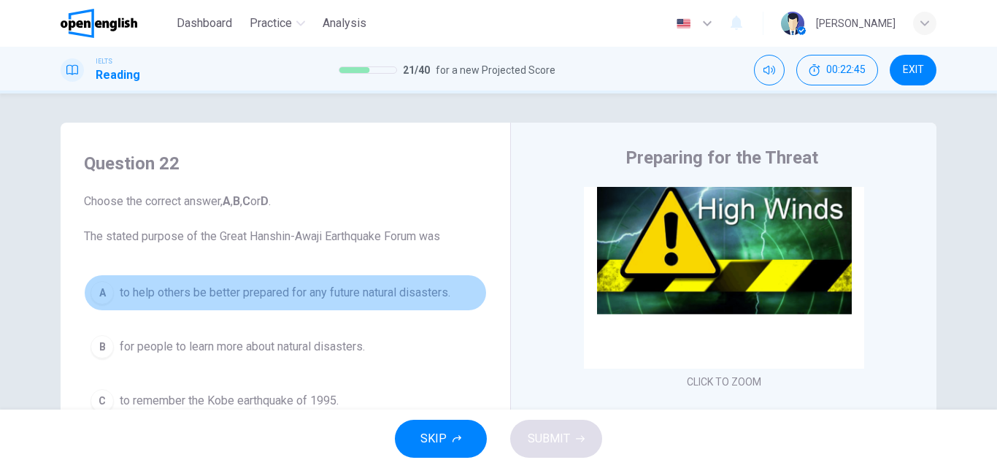
click at [326, 287] on span "to help others be better prepared for any future natural disasters." at bounding box center [285, 293] width 331 height 18
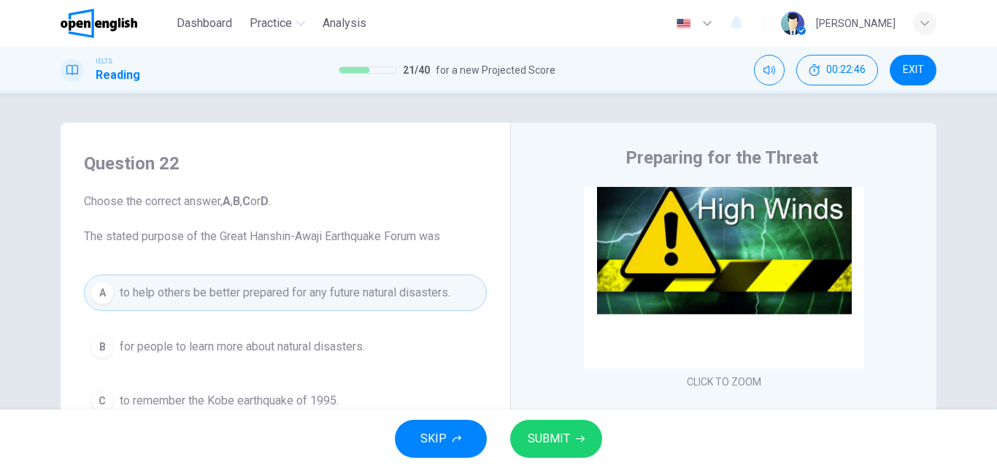
click at [545, 434] on span "SUBMIT" at bounding box center [549, 439] width 42 height 20
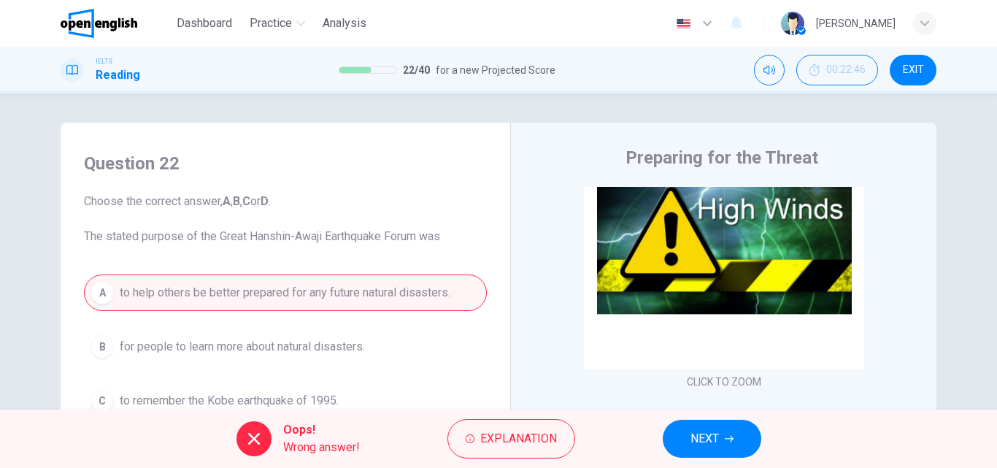
scroll to position [219, 0]
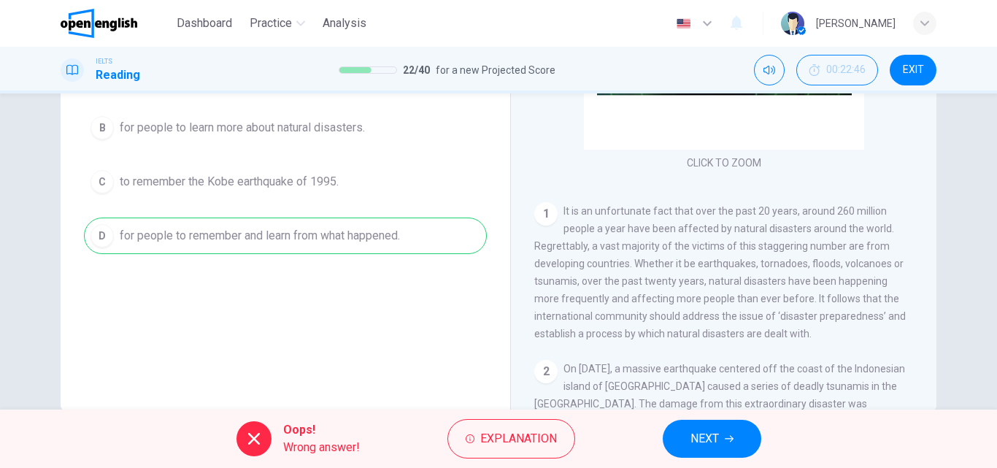
click at [710, 453] on button "NEXT" at bounding box center [712, 439] width 99 height 38
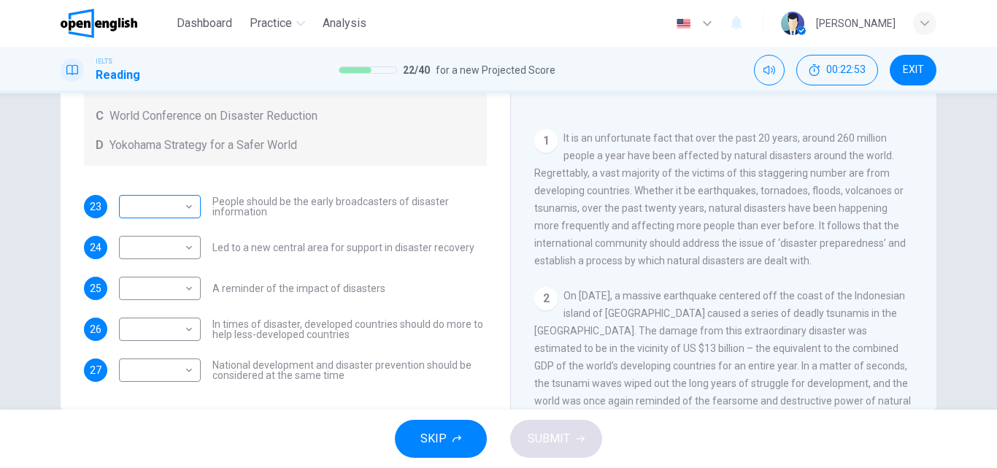
click at [185, 210] on body "This site uses cookies, as explained in our Privacy Policy . If you agree to th…" at bounding box center [498, 234] width 997 height 468
click at [410, 159] on div at bounding box center [498, 234] width 997 height 468
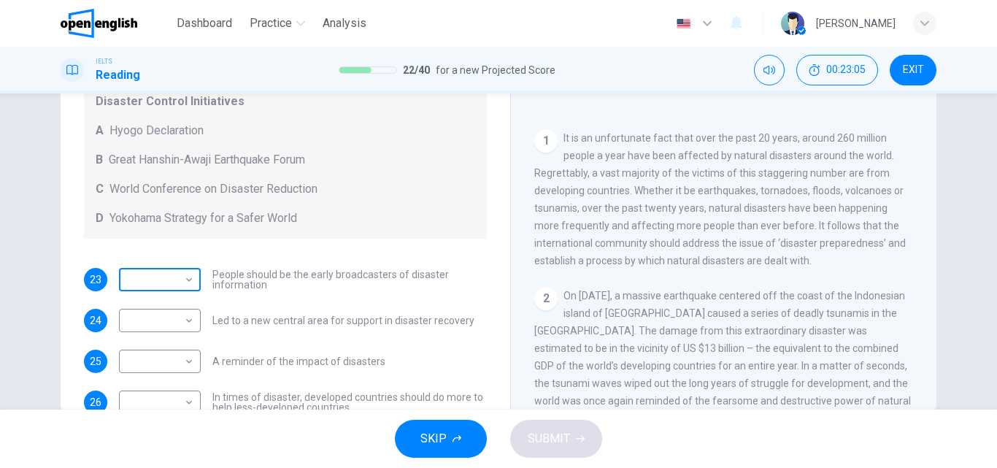
click at [186, 272] on body "This site uses cookies, as explained in our Privacy Policy . If you agree to th…" at bounding box center [498, 234] width 997 height 468
click at [410, 190] on div at bounding box center [498, 234] width 997 height 468
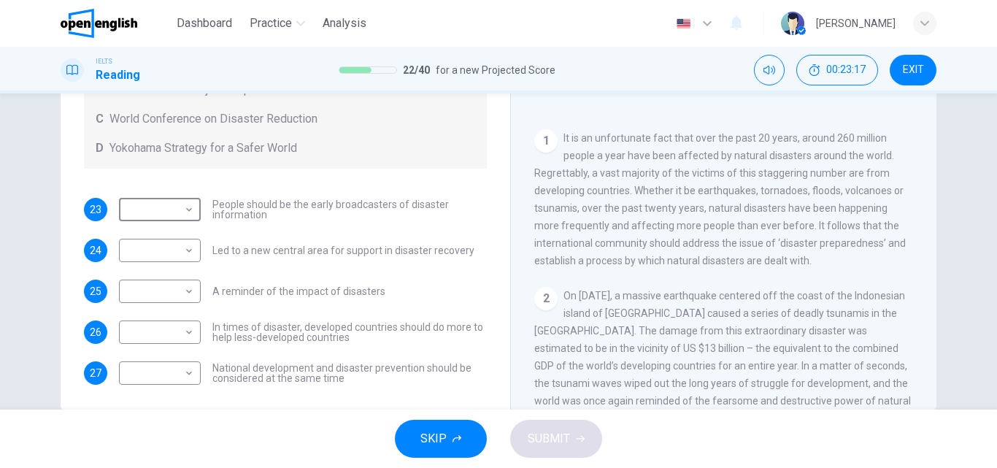
scroll to position [100, 0]
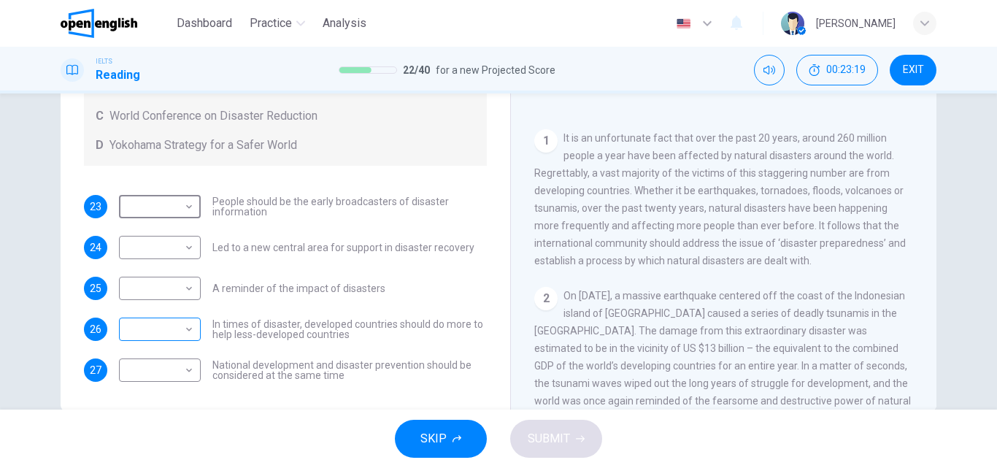
click at [184, 331] on body "This site uses cookies, as explained in our Privacy Policy . If you agree to th…" at bounding box center [498, 234] width 997 height 468
click at [131, 399] on li "C" at bounding box center [156, 399] width 82 height 23
type input "*"
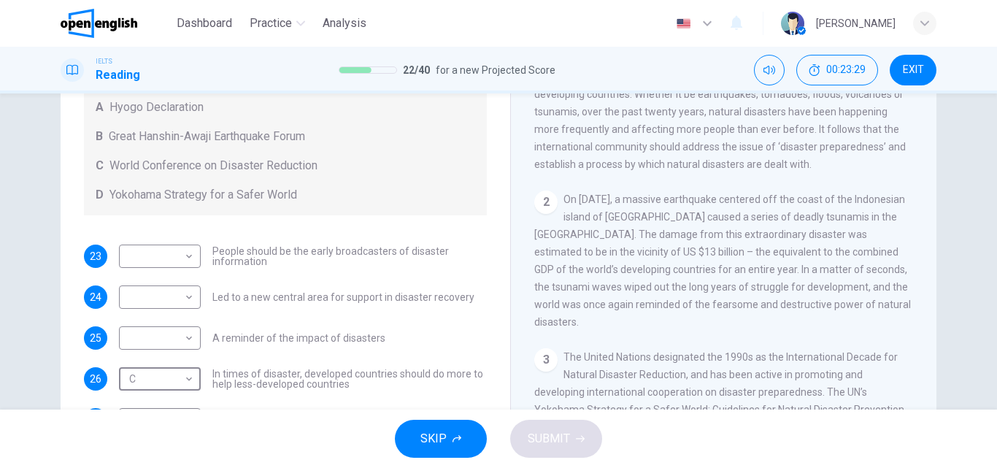
scroll to position [250, 0]
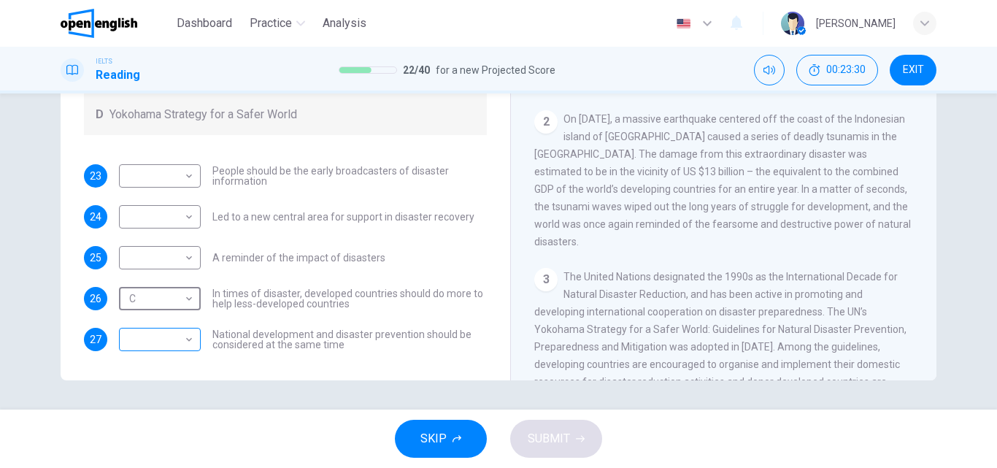
click at [187, 339] on body "This site uses cookies, as explained in our Privacy Policy . If you agree to th…" at bounding box center [498, 234] width 997 height 468
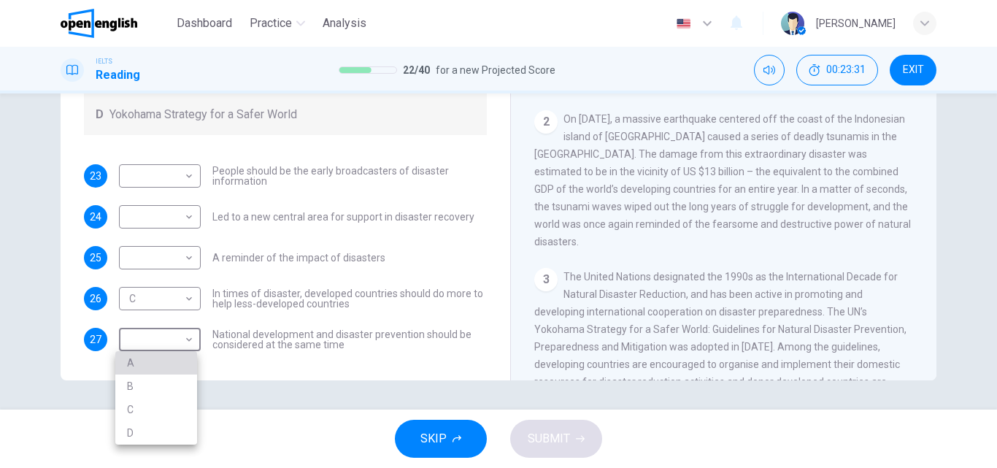
click at [168, 358] on li "A" at bounding box center [156, 362] width 82 height 23
type input "*"
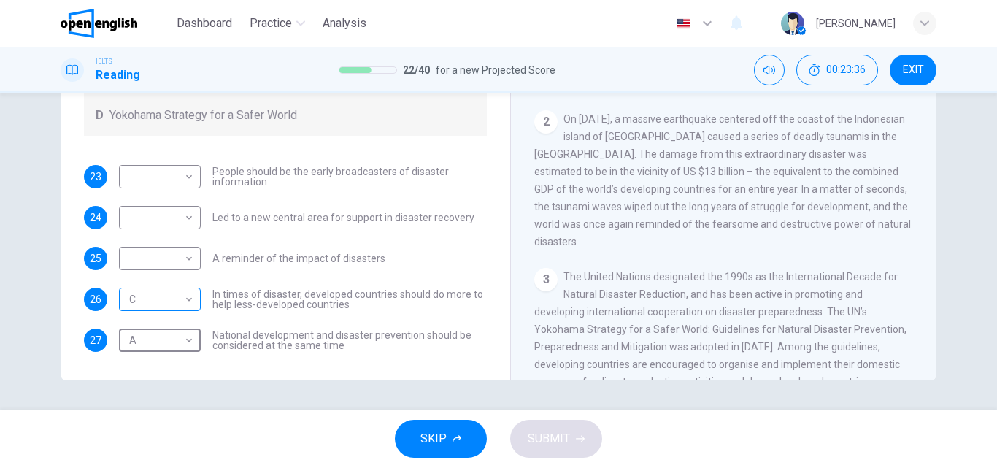
scroll to position [100, 0]
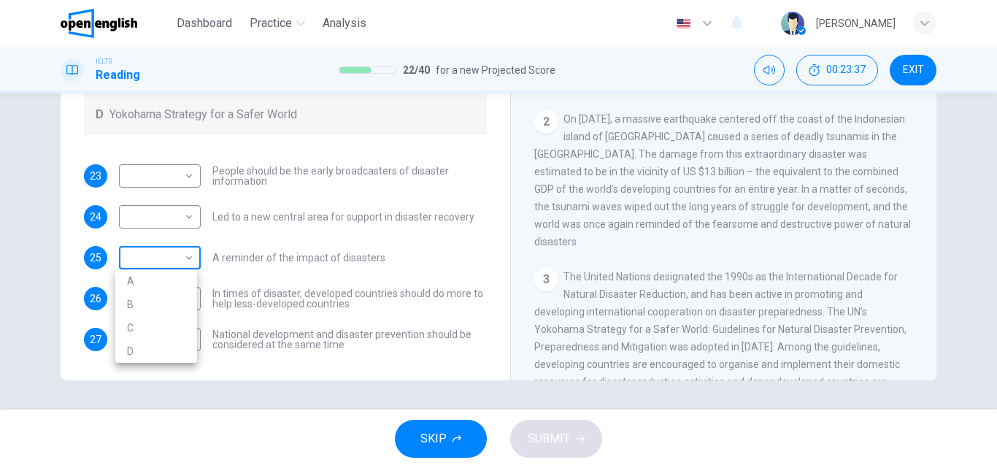
click at [183, 263] on body "This site uses cookies, as explained in our Privacy Policy . If you agree to th…" at bounding box center [498, 234] width 997 height 468
click at [134, 350] on li "D" at bounding box center [156, 350] width 82 height 23
type input "*"
click at [189, 220] on body "This site uses cookies, as explained in our Privacy Policy . If you agree to th…" at bounding box center [498, 234] width 997 height 468
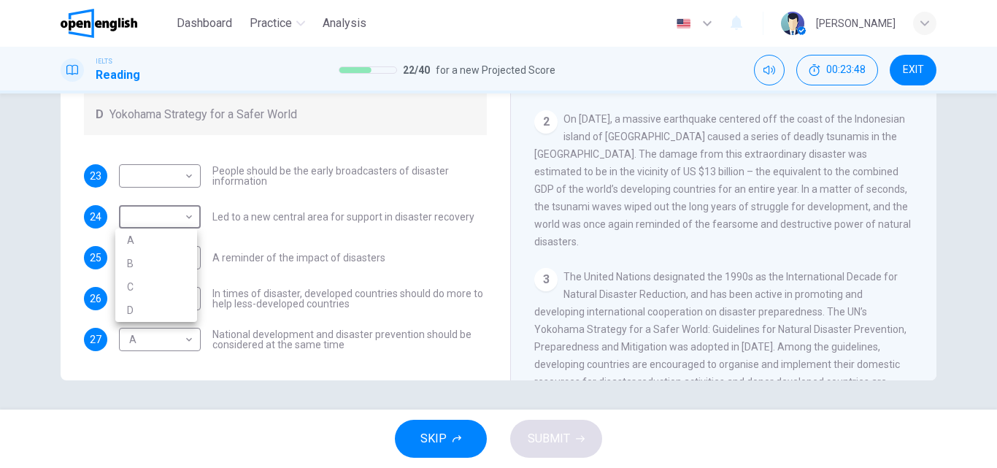
click at [162, 266] on li "B" at bounding box center [156, 263] width 82 height 23
type input "*"
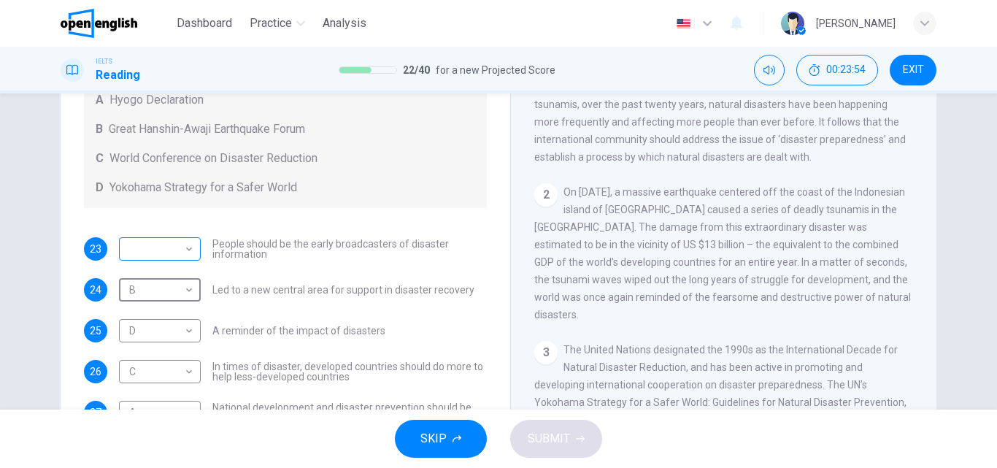
click at [188, 253] on body "This site uses cookies, as explained in our Privacy Policy . If you agree to th…" at bounding box center [498, 234] width 997 height 468
click at [169, 279] on li "A" at bounding box center [156, 272] width 82 height 23
type input "*"
click at [561, 434] on span "SUBMIT" at bounding box center [549, 439] width 42 height 20
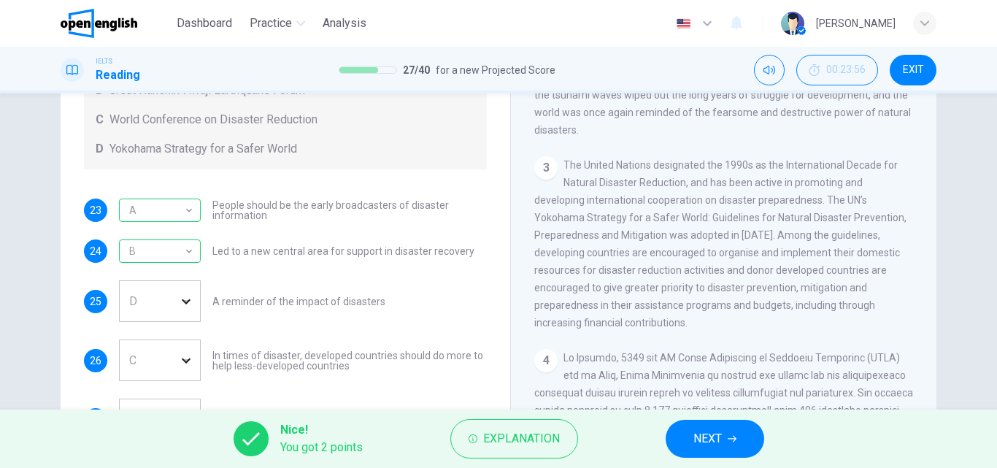
scroll to position [250, 0]
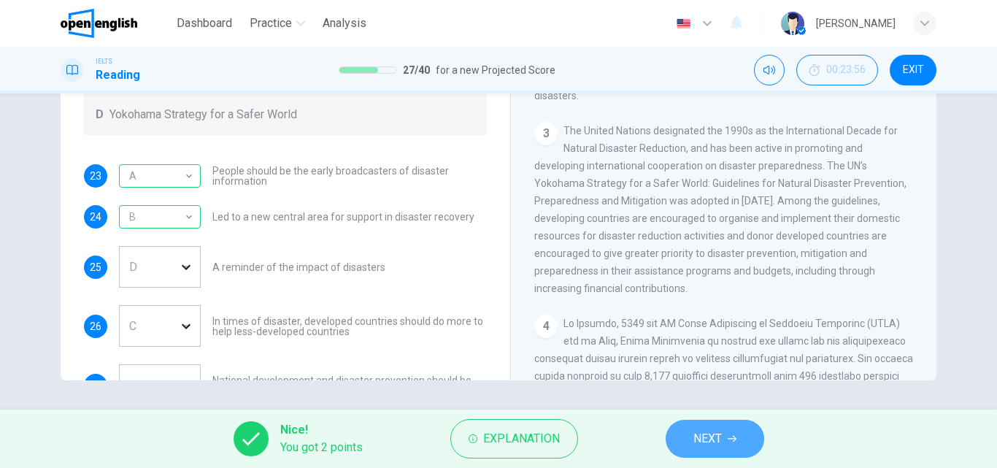
click at [721, 430] on span "NEXT" at bounding box center [708, 439] width 28 height 20
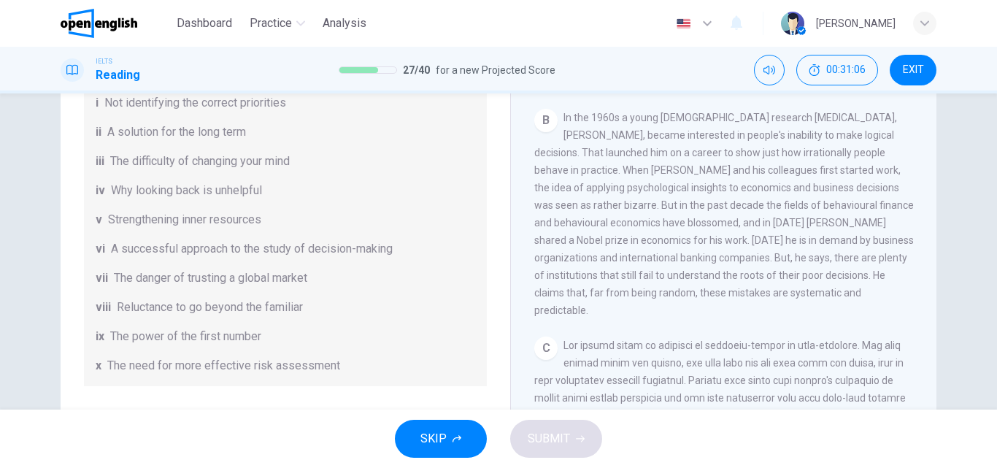
scroll to position [135, 0]
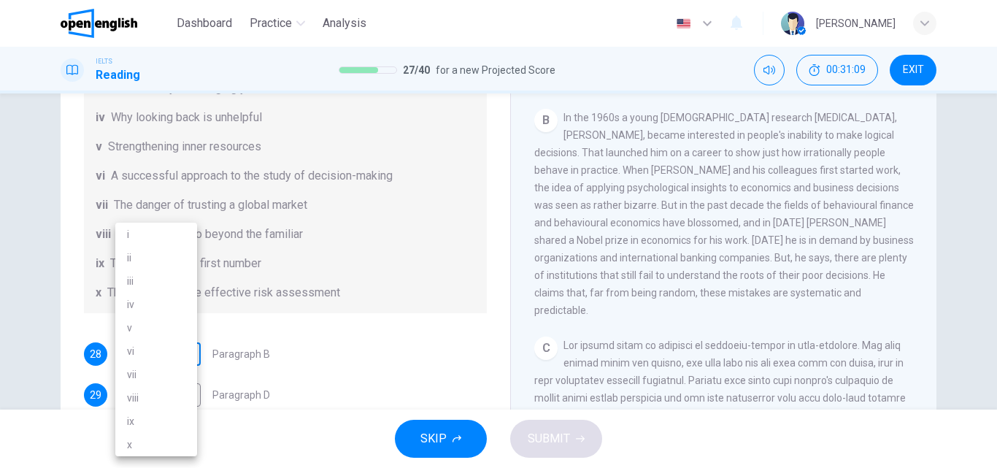
click at [185, 350] on body "This site uses cookies, as explained in our Privacy Policy . If you agree to th…" at bounding box center [498, 234] width 997 height 468
click at [166, 350] on li "vi" at bounding box center [156, 350] width 82 height 23
type input "**"
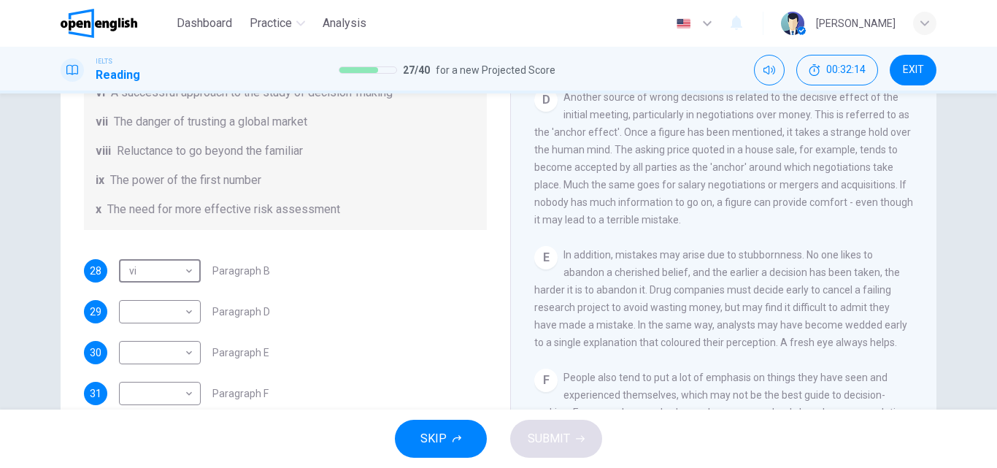
scroll to position [281, 0]
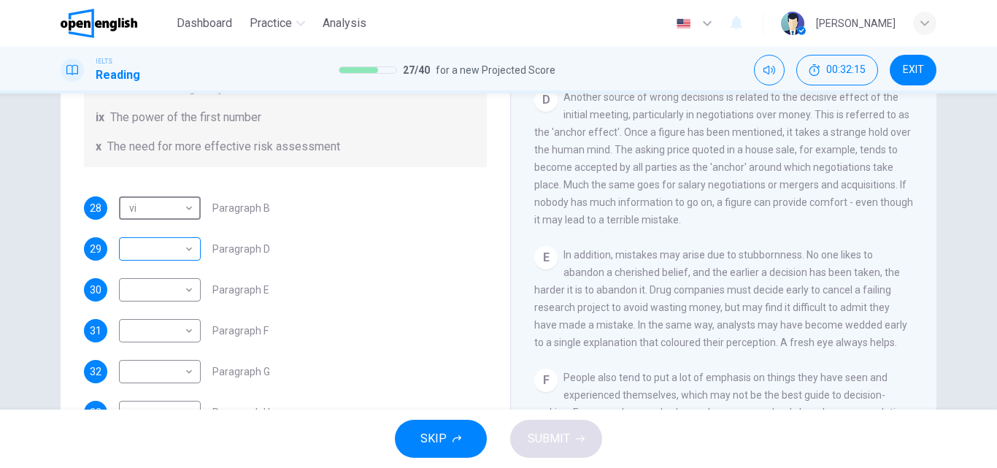
click at [191, 252] on body "This site uses cookies, as explained in our Privacy Policy . If you agree to th…" at bounding box center [498, 234] width 997 height 468
click at [155, 240] on li "i" at bounding box center [156, 234] width 82 height 23
type input "*"
click at [188, 293] on body "This site uses cookies, as explained in our Privacy Policy . If you agree to th…" at bounding box center [498, 234] width 997 height 468
click at [153, 262] on li "ii" at bounding box center [156, 257] width 82 height 23
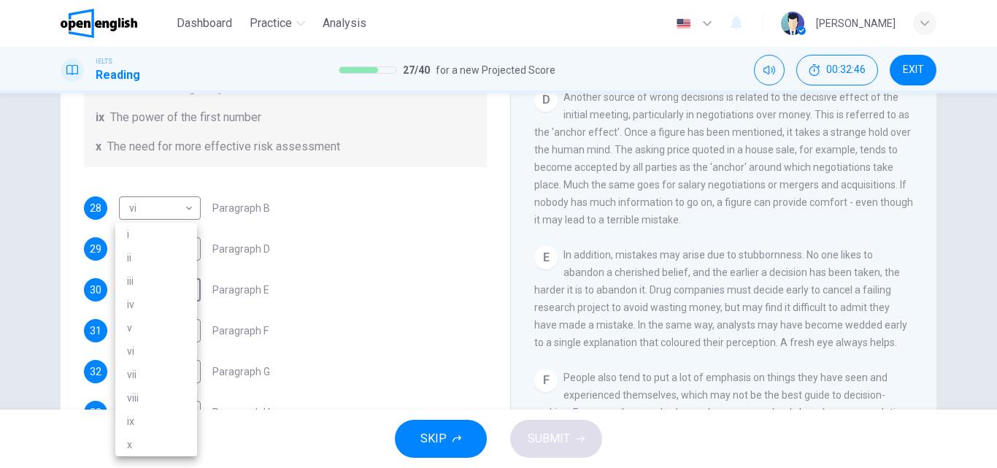
type input "**"
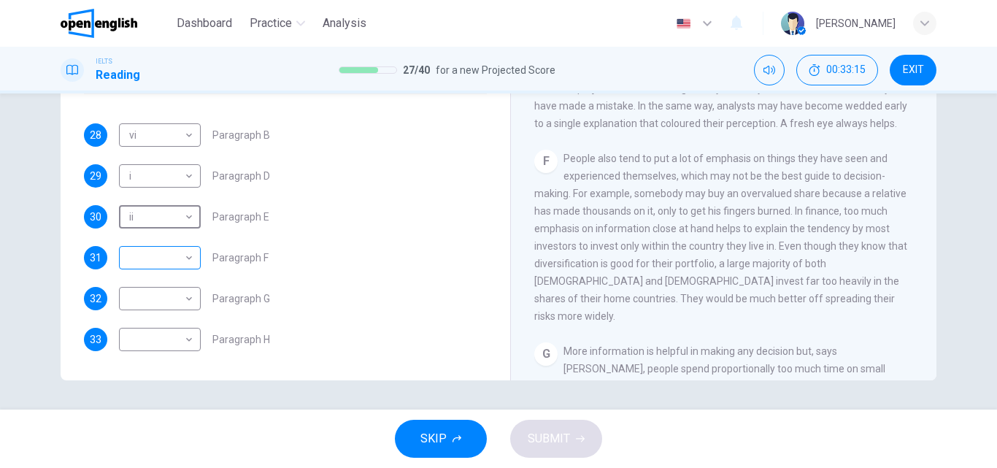
click at [184, 261] on body "This site uses cookies, as explained in our Privacy Policy . If you agree to th…" at bounding box center [498, 234] width 997 height 468
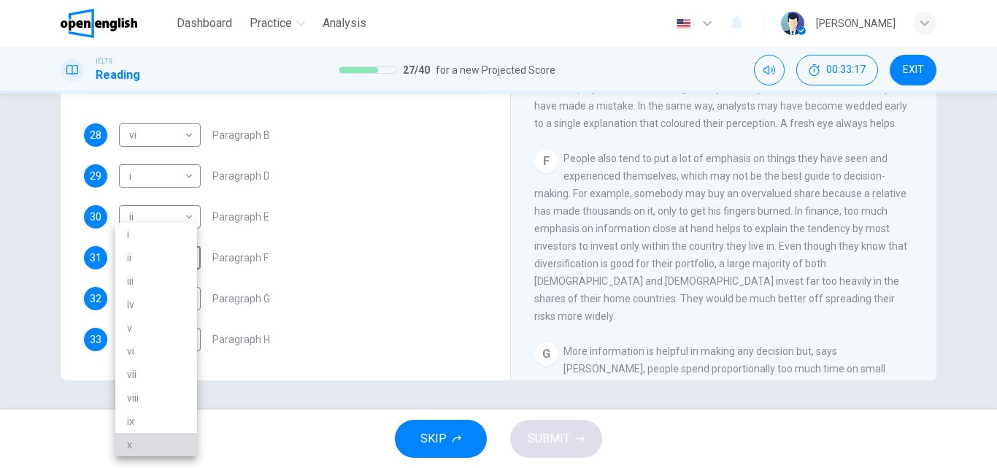
click at [132, 453] on li "x" at bounding box center [156, 444] width 82 height 23
type input "*"
click at [175, 295] on body "This site uses cookies, as explained in our Privacy Policy . If you agree to th…" at bounding box center [498, 234] width 997 height 468
click at [126, 424] on li "ix" at bounding box center [156, 421] width 82 height 23
type input "**"
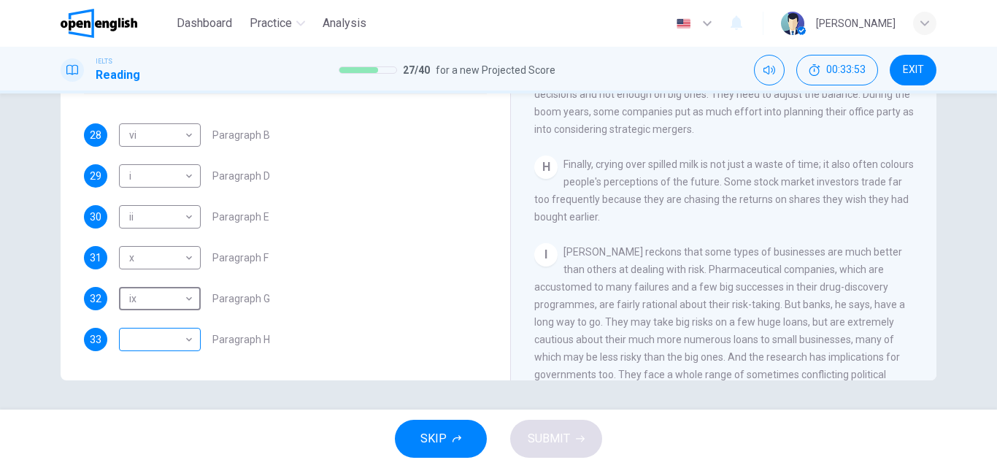
click at [169, 336] on body "This site uses cookies, as explained in our Privacy Policy . If you agree to th…" at bounding box center [498, 234] width 997 height 468
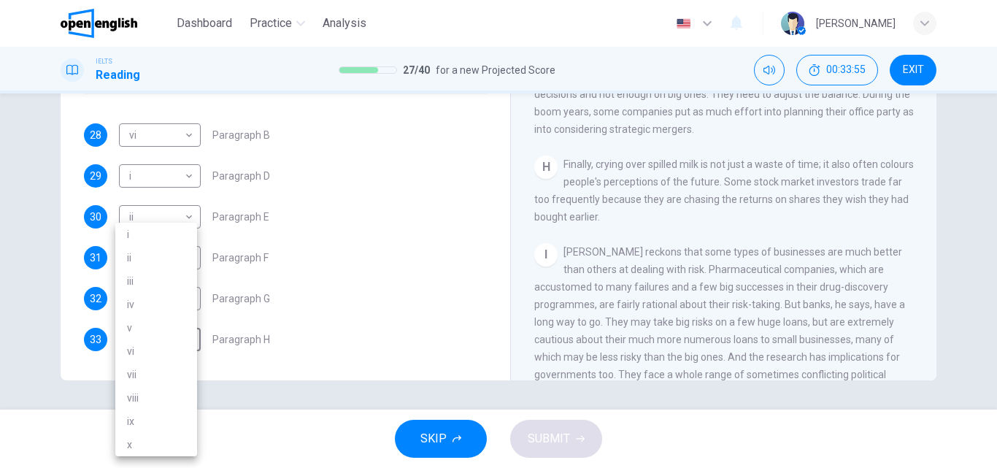
click at [131, 375] on li "vii" at bounding box center [156, 374] width 82 height 23
type input "***"
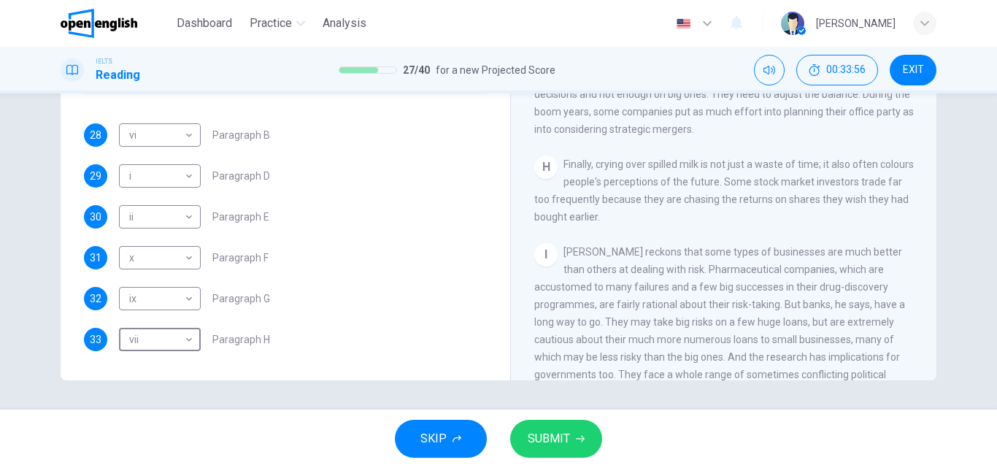
click at [551, 434] on span "SUBMIT" at bounding box center [549, 439] width 42 height 20
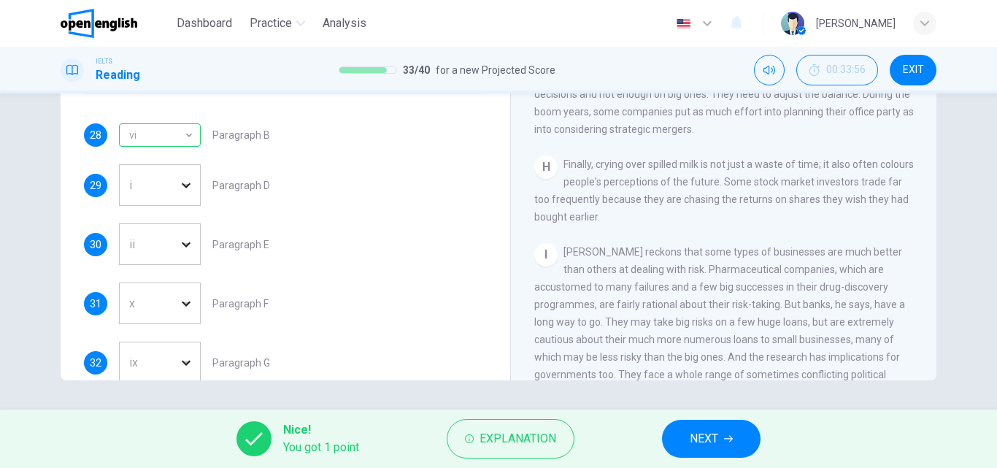
click at [708, 449] on button "NEXT" at bounding box center [711, 439] width 99 height 38
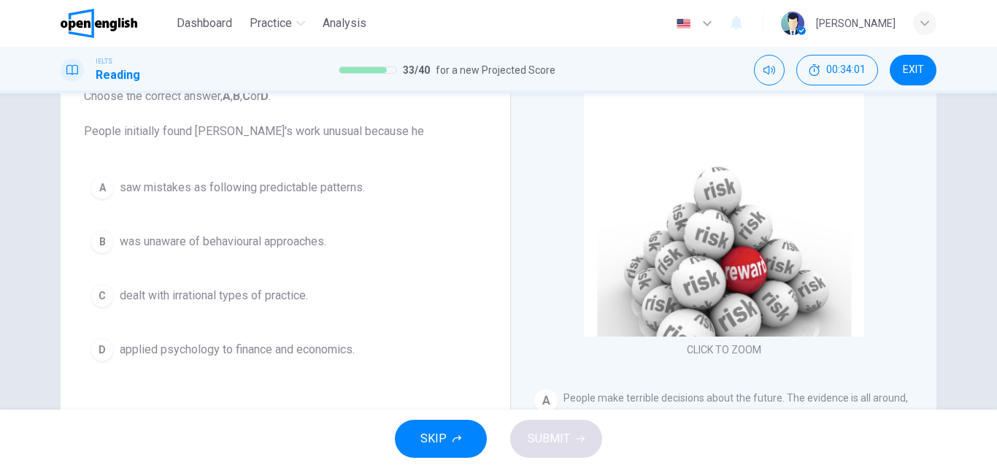
scroll to position [104, 0]
click at [137, 296] on span "dealt with irrational types of practice." at bounding box center [214, 297] width 188 height 18
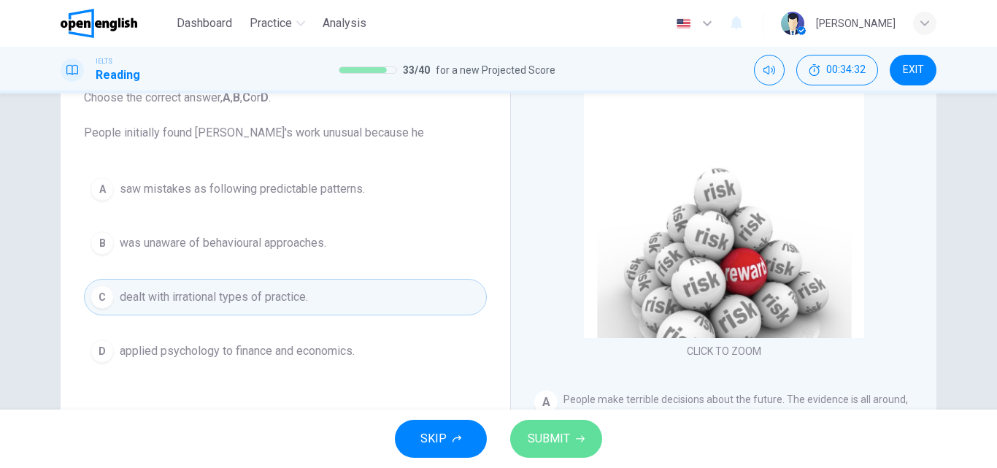
click at [550, 442] on span "SUBMIT" at bounding box center [549, 439] width 42 height 20
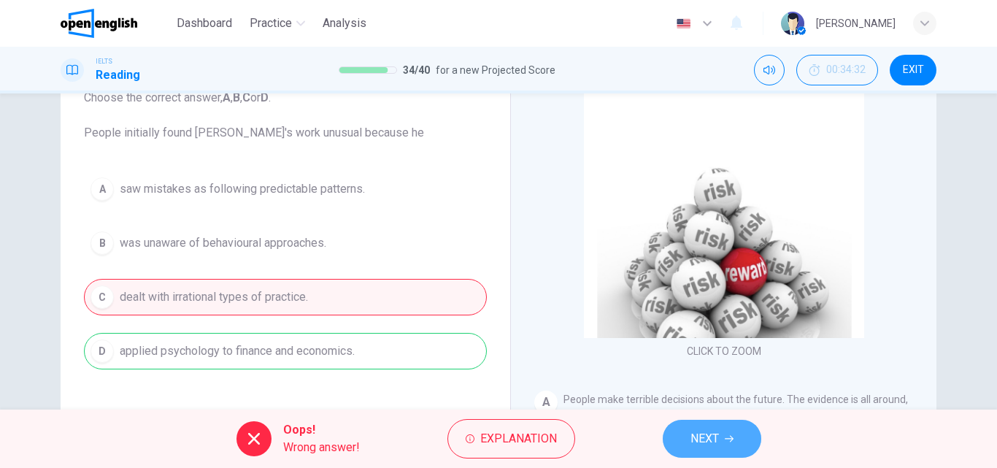
click at [694, 445] on span "NEXT" at bounding box center [705, 439] width 28 height 20
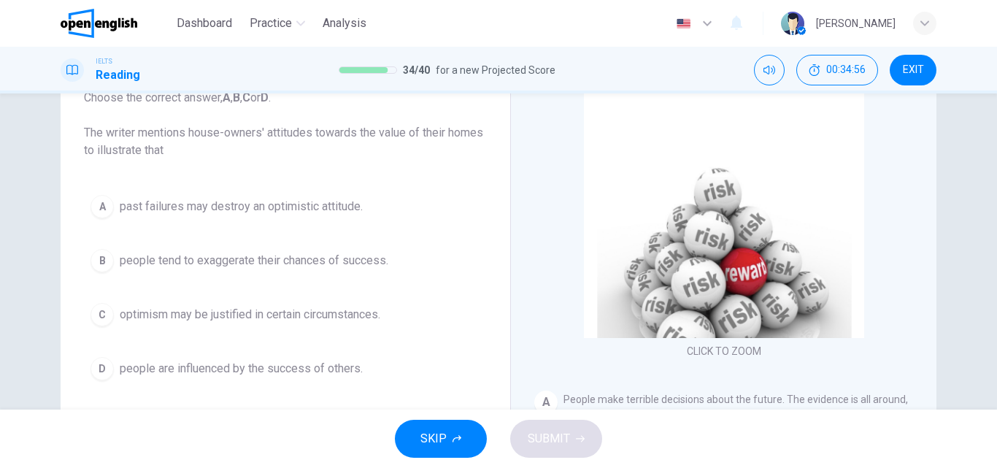
click at [293, 367] on span "people are influenced by the success of others." at bounding box center [241, 369] width 243 height 18
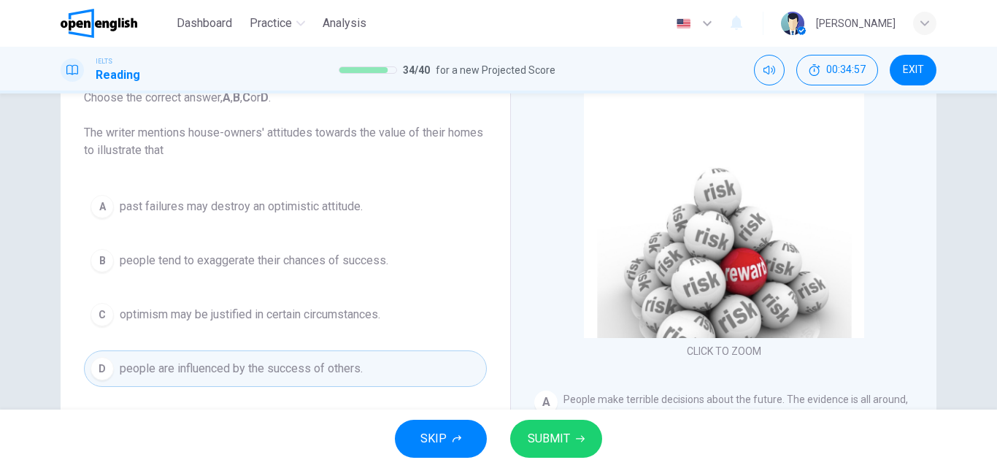
click at [571, 435] on button "SUBMIT" at bounding box center [556, 439] width 92 height 38
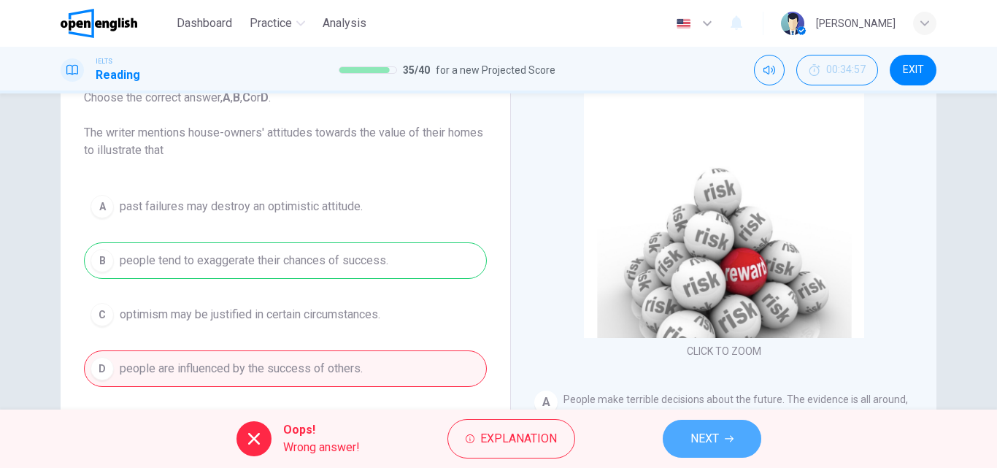
click at [697, 437] on span "NEXT" at bounding box center [705, 439] width 28 height 20
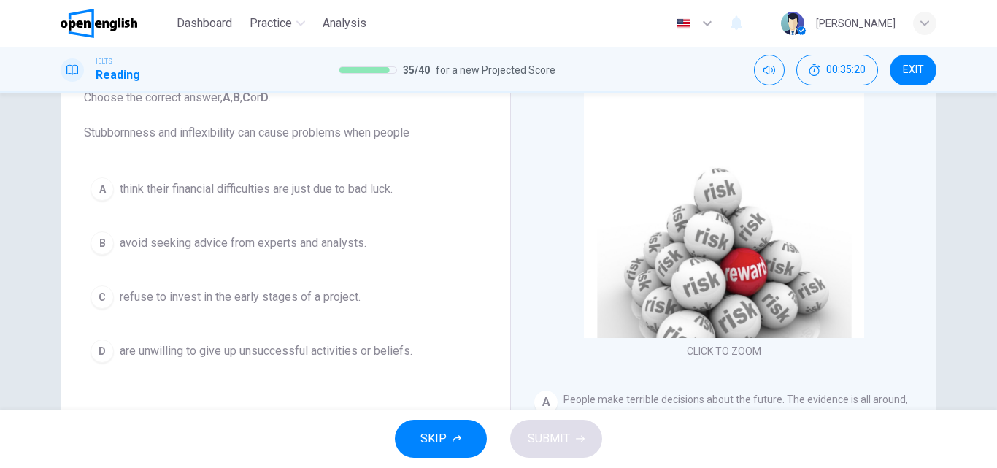
click at [188, 245] on span "avoid seeking advice from experts and analysts." at bounding box center [243, 243] width 247 height 18
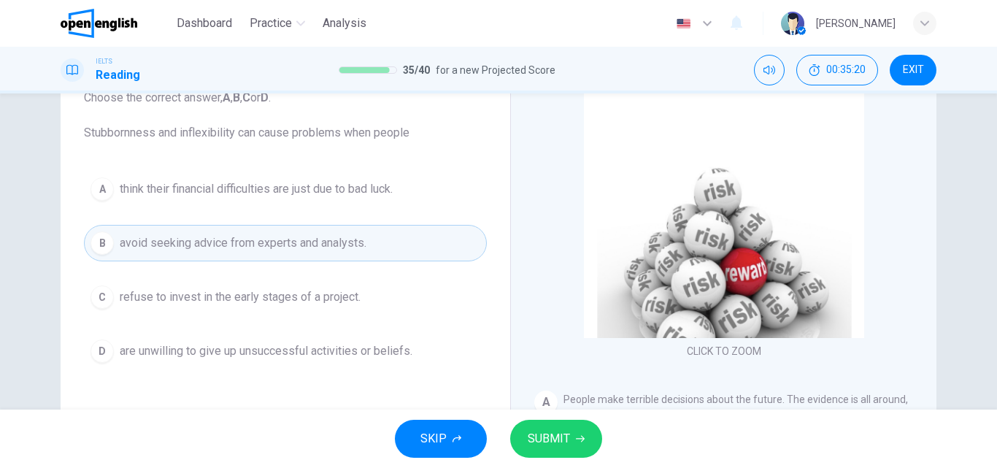
click at [585, 440] on button "SUBMIT" at bounding box center [556, 439] width 92 height 38
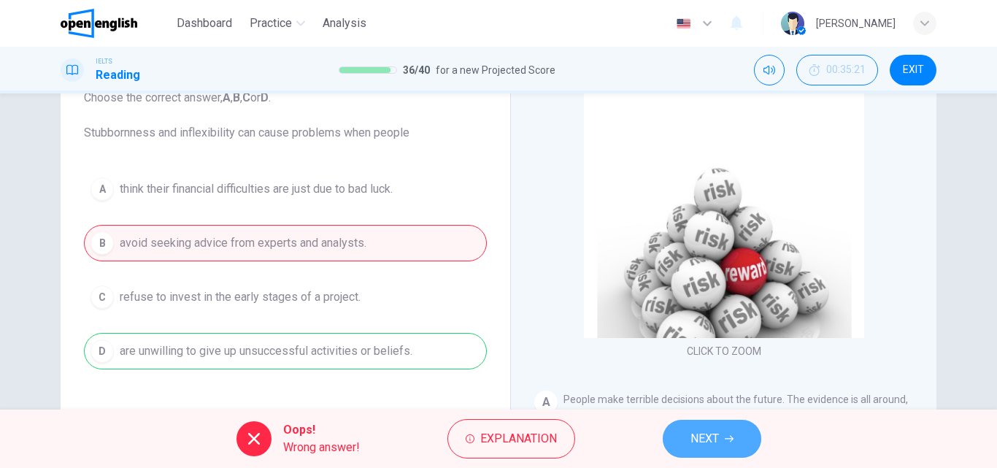
click at [714, 444] on span "NEXT" at bounding box center [705, 439] width 28 height 20
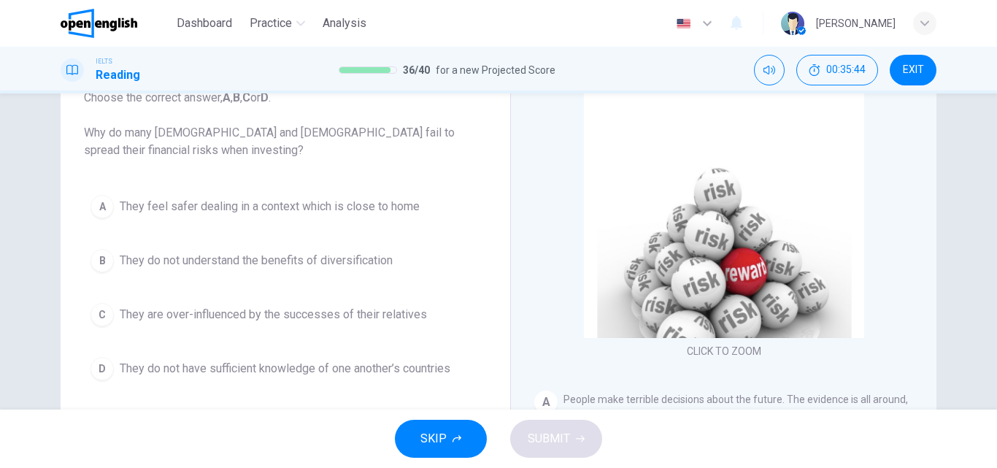
click at [414, 204] on span "They feel safer dealing in a context which is close to home" at bounding box center [270, 207] width 300 height 18
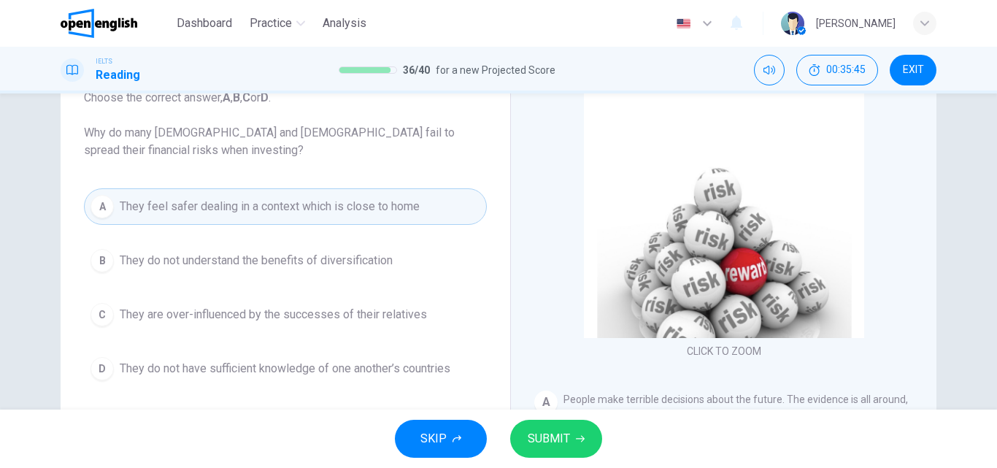
click at [550, 439] on span "SUBMIT" at bounding box center [549, 439] width 42 height 20
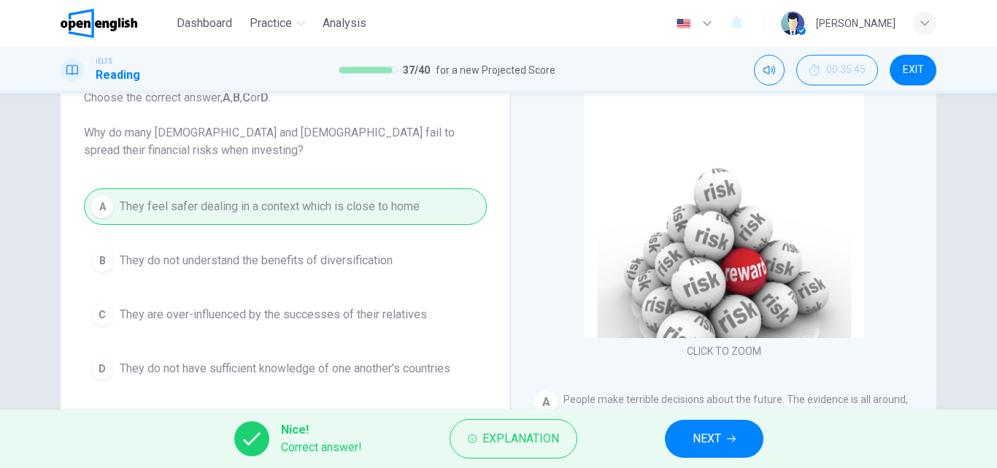
click at [697, 442] on span "NEXT" at bounding box center [707, 439] width 28 height 20
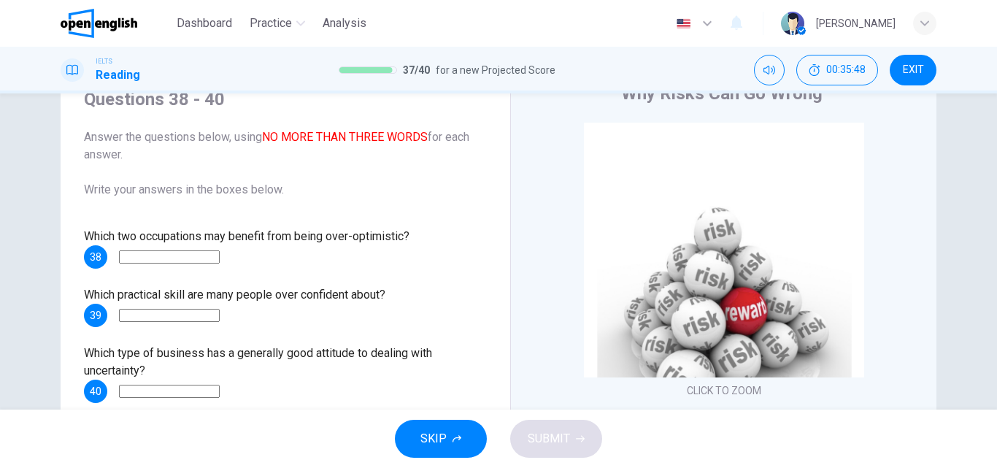
scroll to position [146, 0]
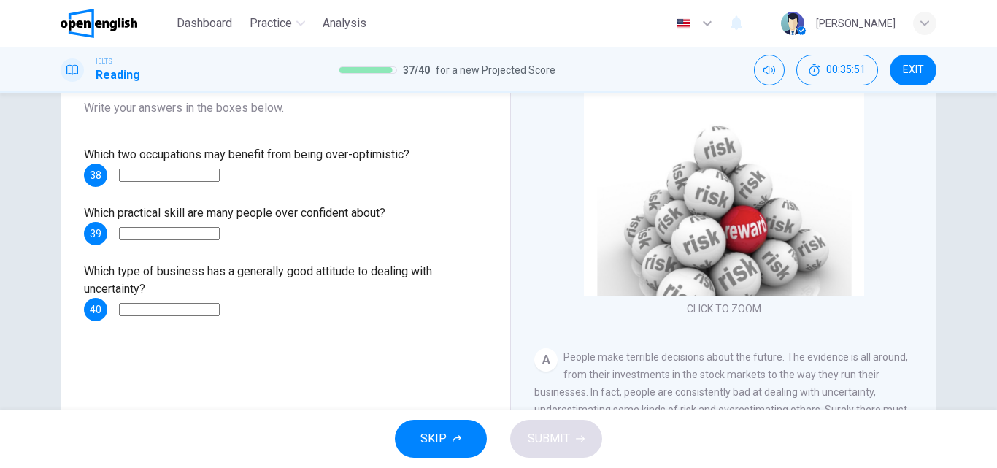
click at [142, 177] on input at bounding box center [169, 175] width 101 height 13
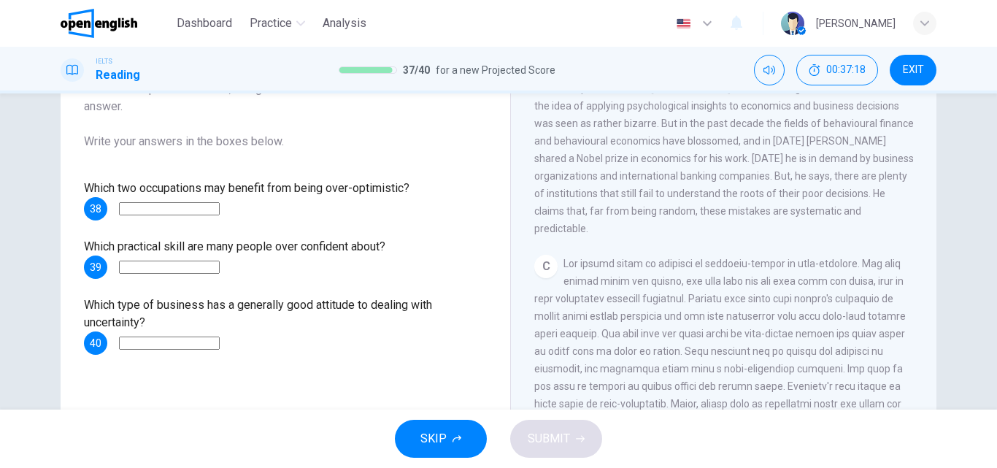
scroll to position [104, 0]
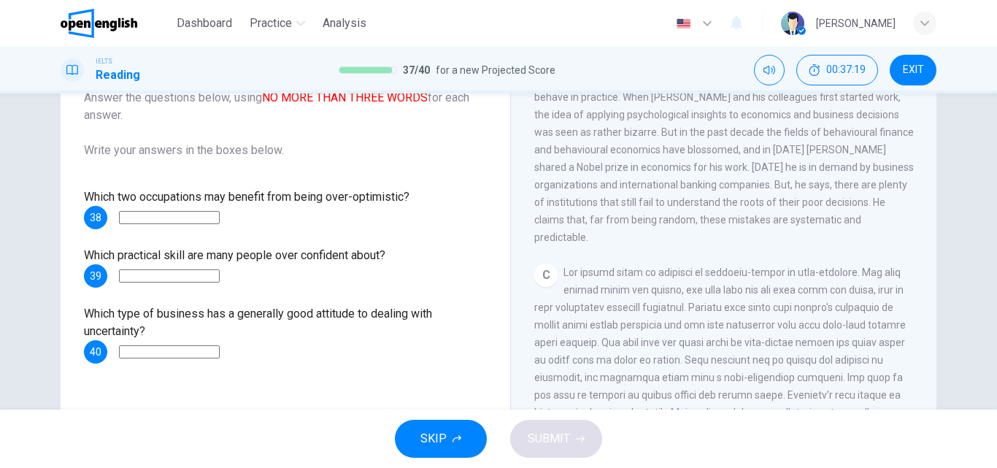
click at [148, 213] on input at bounding box center [169, 217] width 101 height 13
type input "**********"
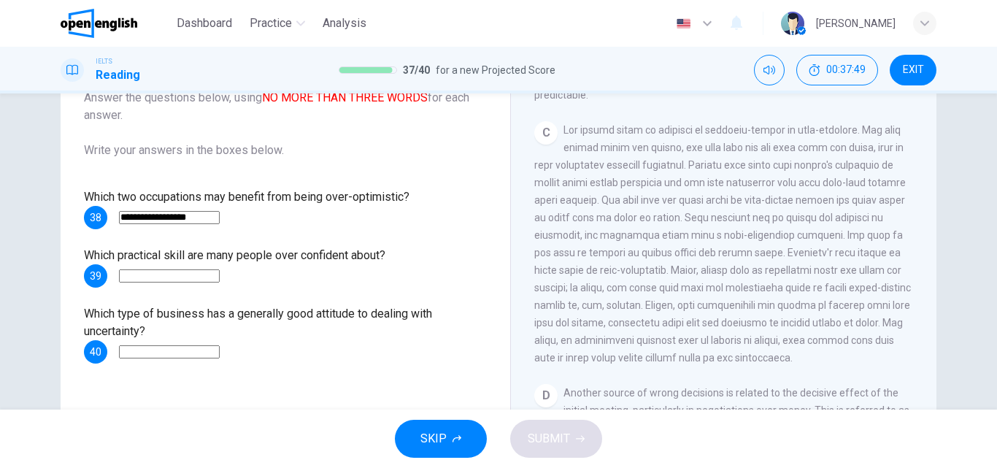
scroll to position [606, 0]
click at [169, 279] on input at bounding box center [169, 275] width 101 height 13
type input "********"
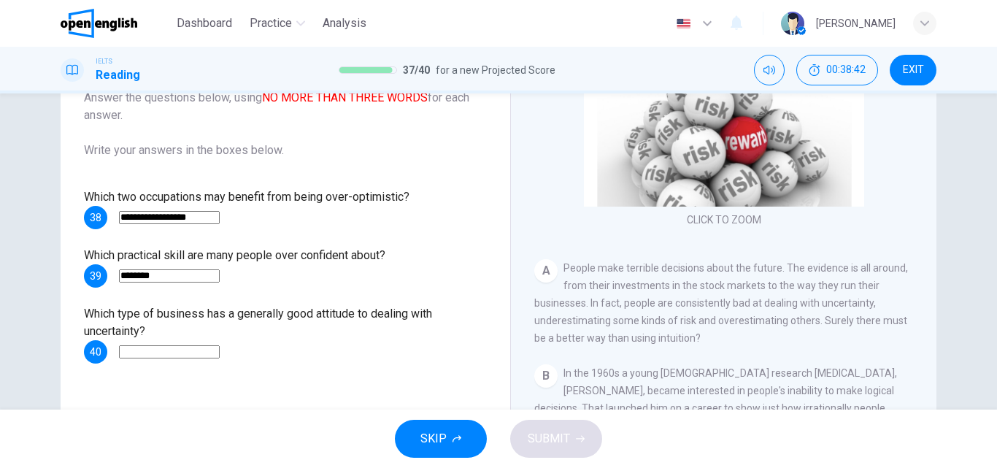
click at [190, 345] on input at bounding box center [169, 351] width 101 height 13
type input "****"
click at [529, 440] on span "SUBMIT" at bounding box center [549, 439] width 42 height 20
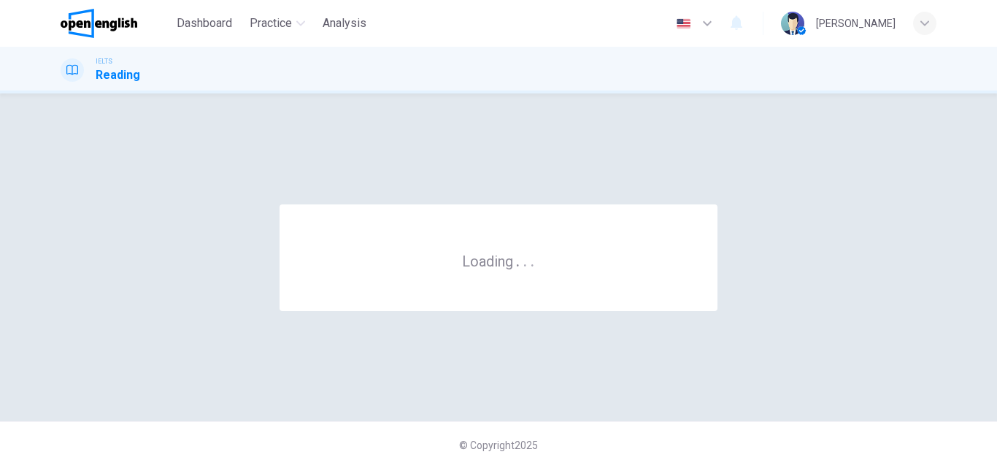
scroll to position [0, 0]
